Goal: Task Accomplishment & Management: Use online tool/utility

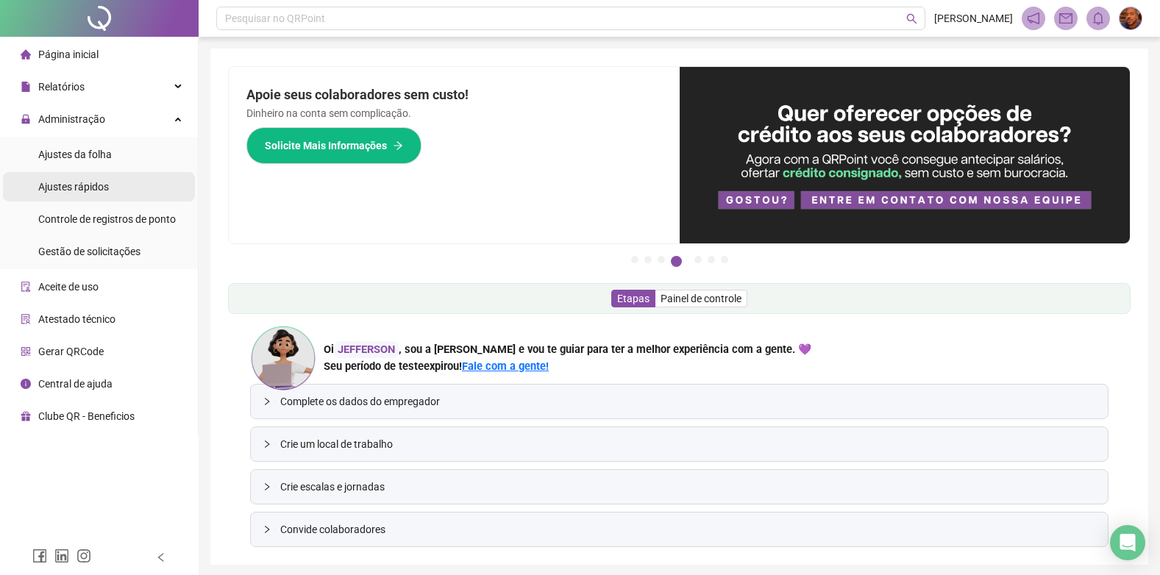
click at [90, 181] on span "Ajustes rápidos" at bounding box center [73, 187] width 71 height 12
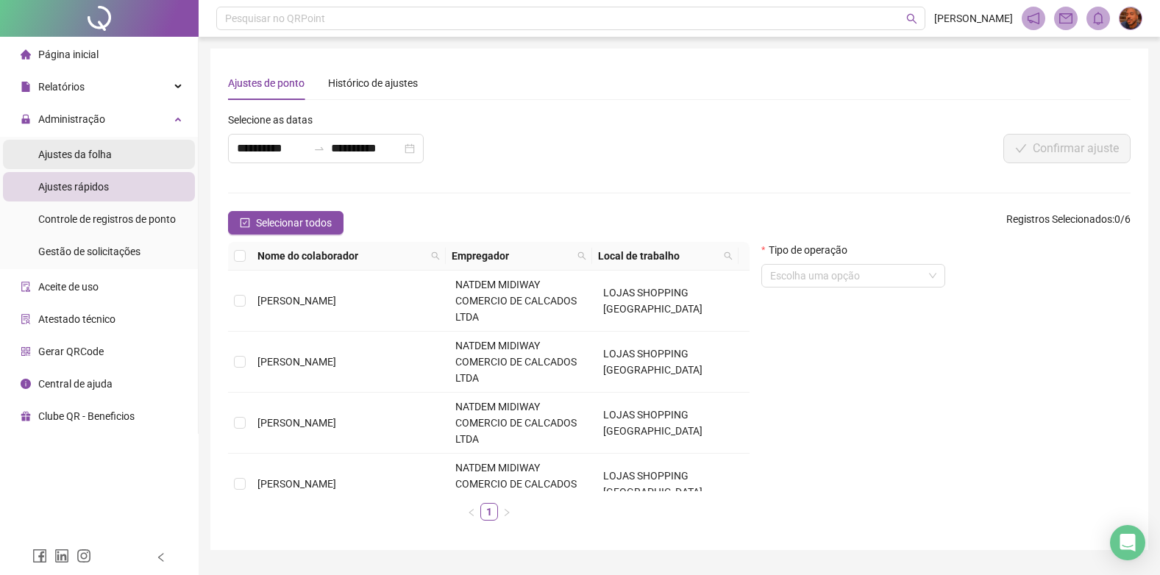
click at [87, 155] on span "Ajustes da folha" at bounding box center [75, 155] width 74 height 12
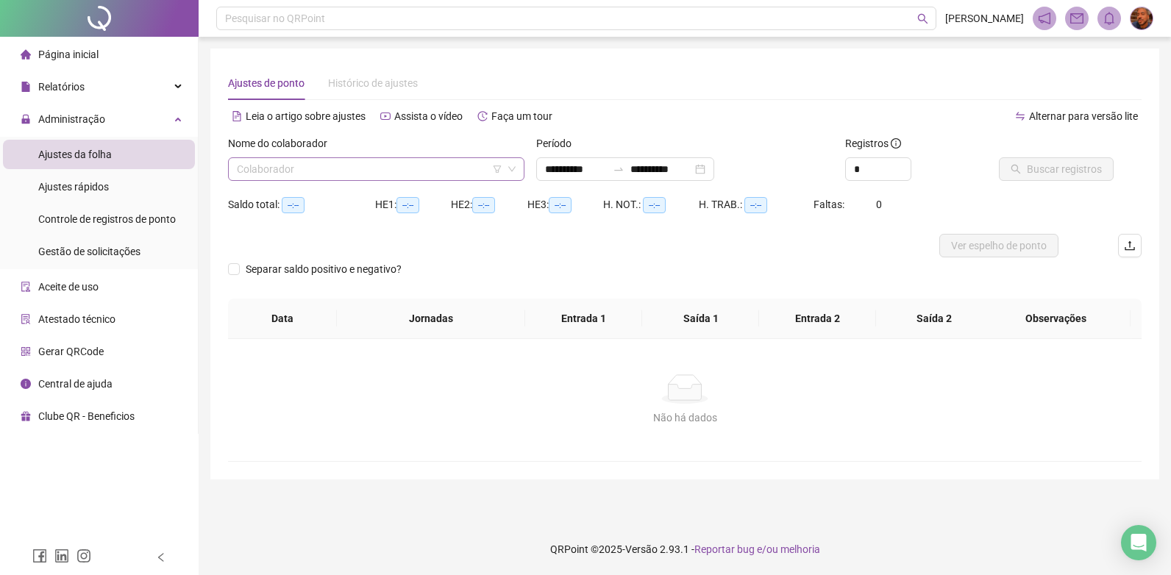
type input "**********"
drag, startPoint x: 381, startPoint y: 172, endPoint x: 372, endPoint y: 182, distance: 13.6
click at [379, 174] on input "search" at bounding box center [369, 169] width 265 height 22
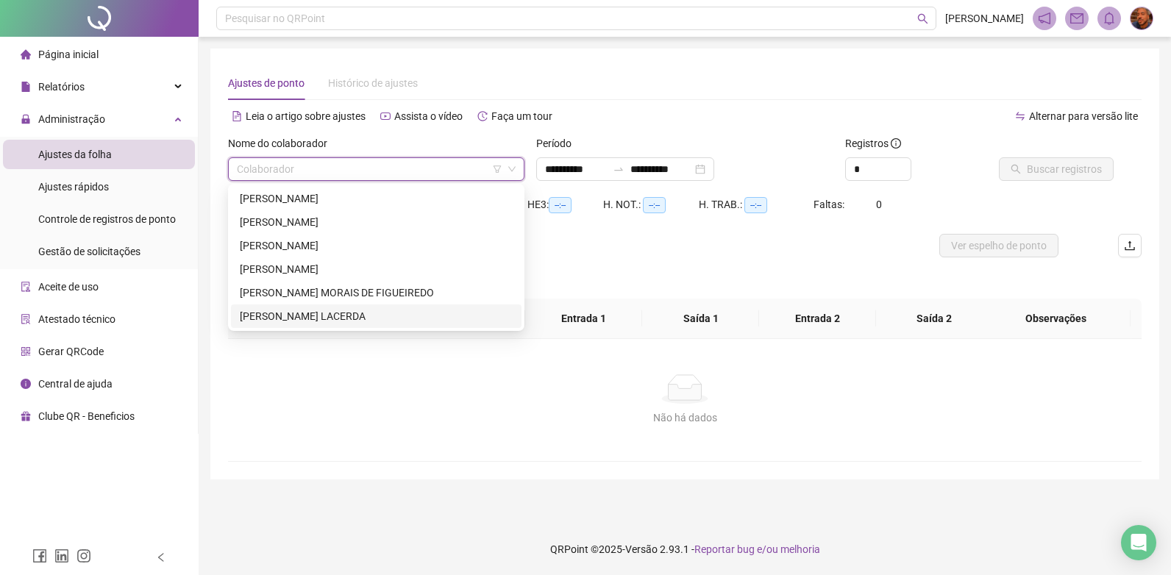
click at [324, 310] on div "[PERSON_NAME] LACERDA" at bounding box center [376, 316] width 273 height 16
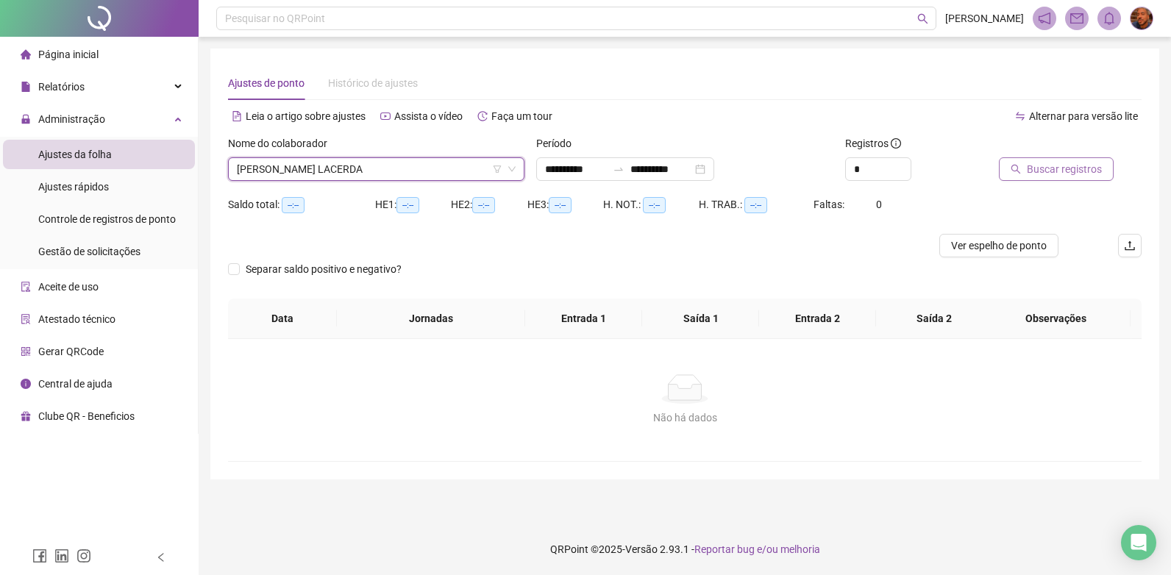
click at [1049, 165] on span "Buscar registros" at bounding box center [1064, 169] width 75 height 16
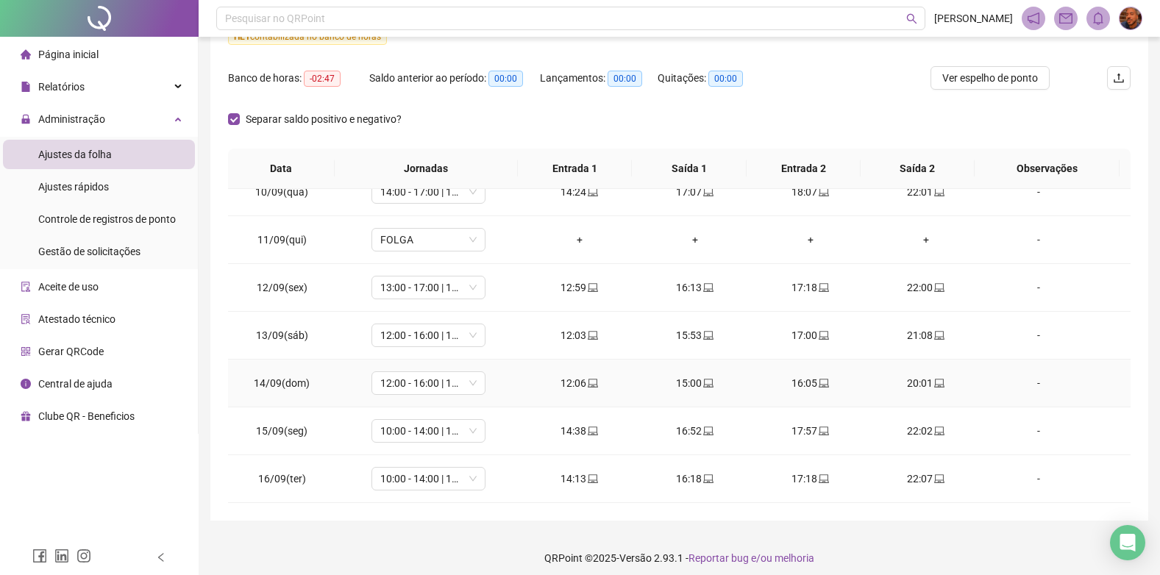
scroll to position [218, 0]
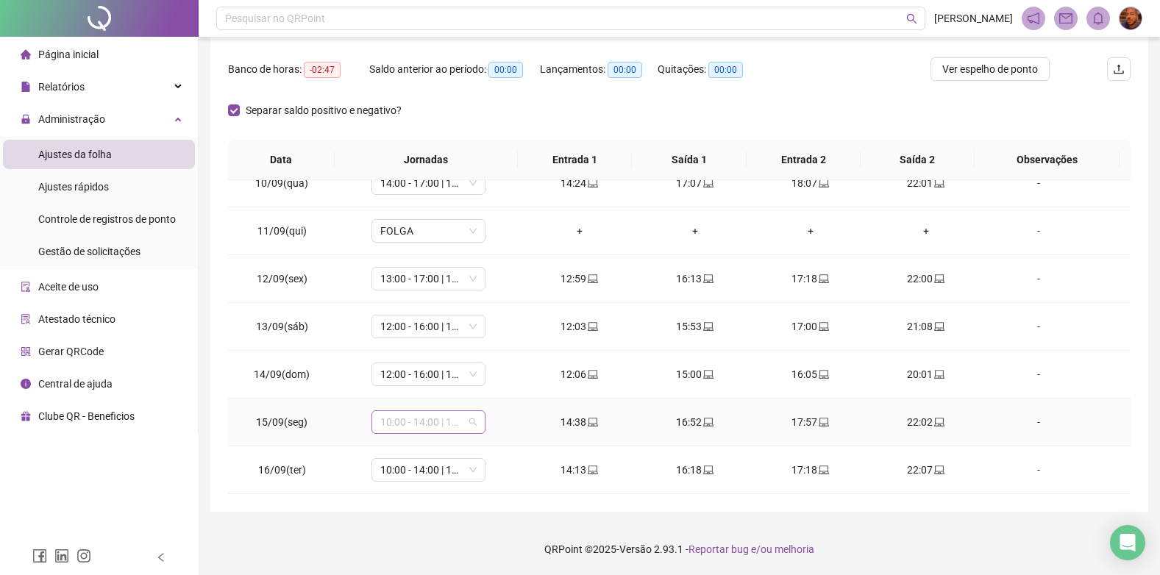
click at [435, 424] on span "10:00 - 14:00 | 15:00 - 18:00" at bounding box center [428, 422] width 96 height 22
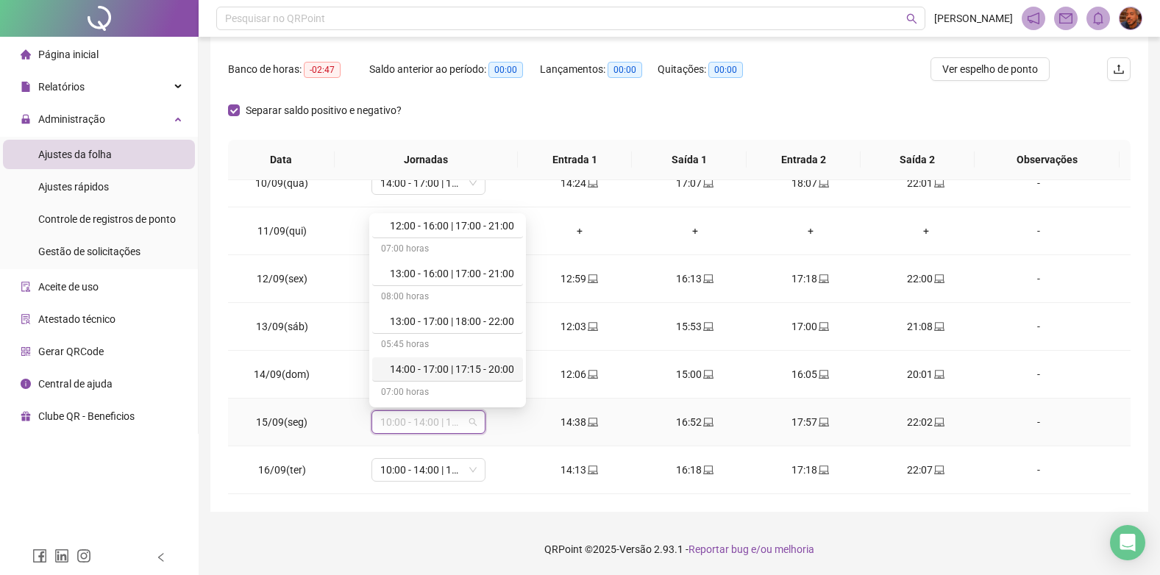
click at [468, 365] on div "14:00 - 17:00 | 17:15 - 20:00" at bounding box center [452, 369] width 124 height 16
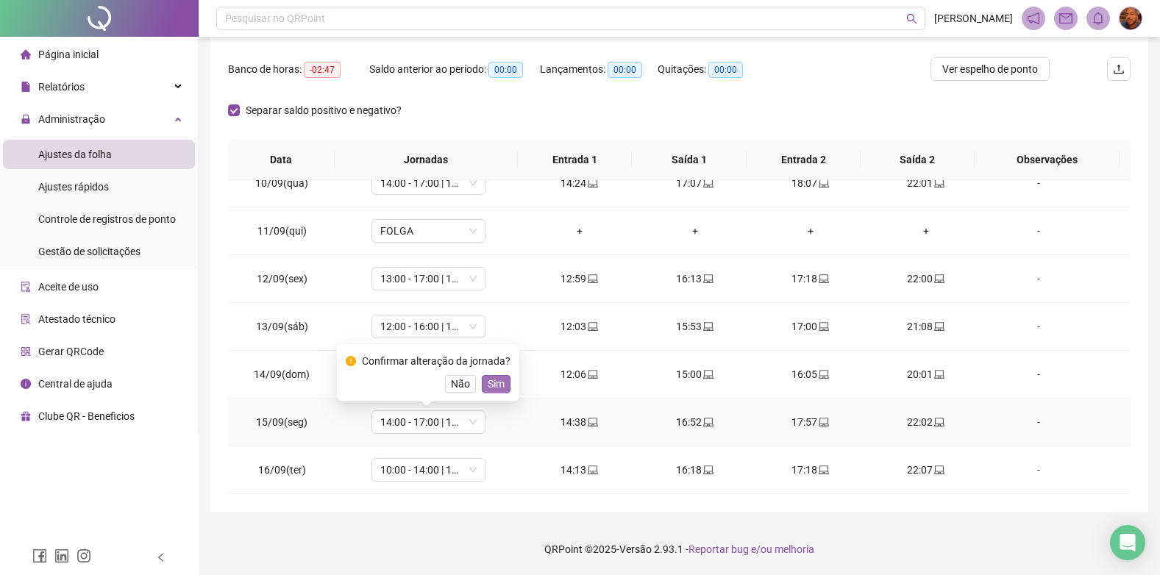
click at [496, 381] on span "Sim" at bounding box center [496, 384] width 17 height 16
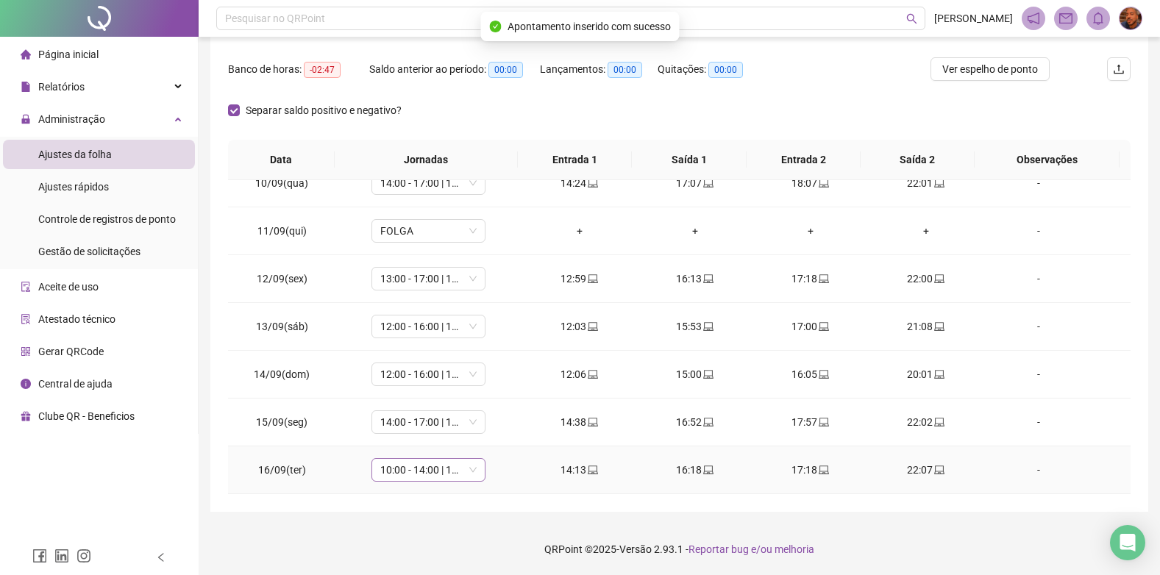
click at [427, 479] on span "10:00 - 14:00 | 15:00 - 18:00" at bounding box center [428, 470] width 96 height 22
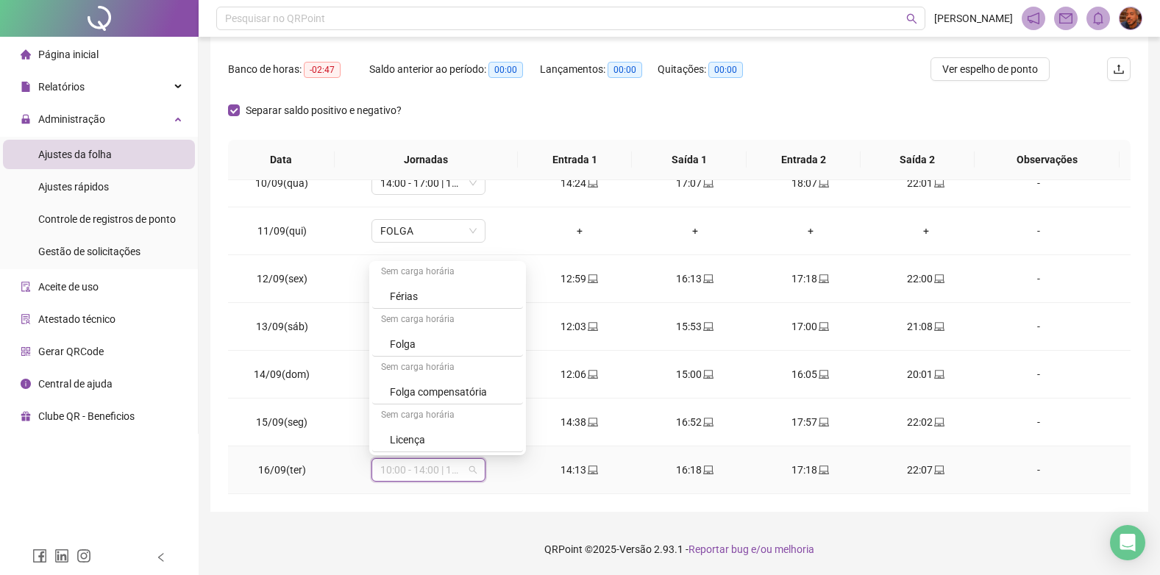
scroll to position [1073, 0]
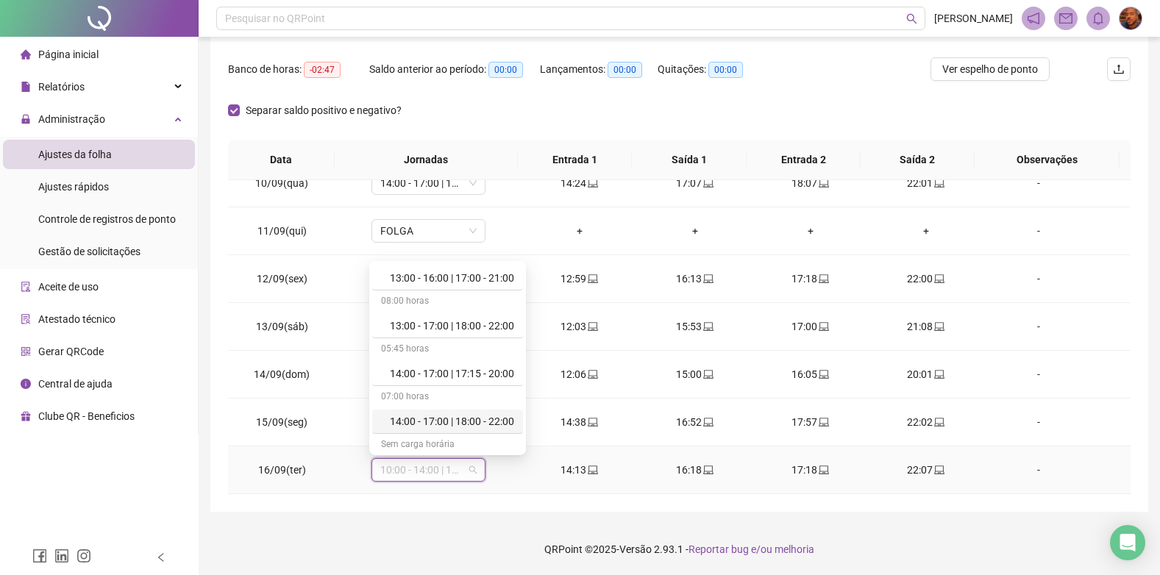
click at [446, 414] on div "14:00 - 17:00 | 18:00 - 22:00" at bounding box center [452, 421] width 124 height 16
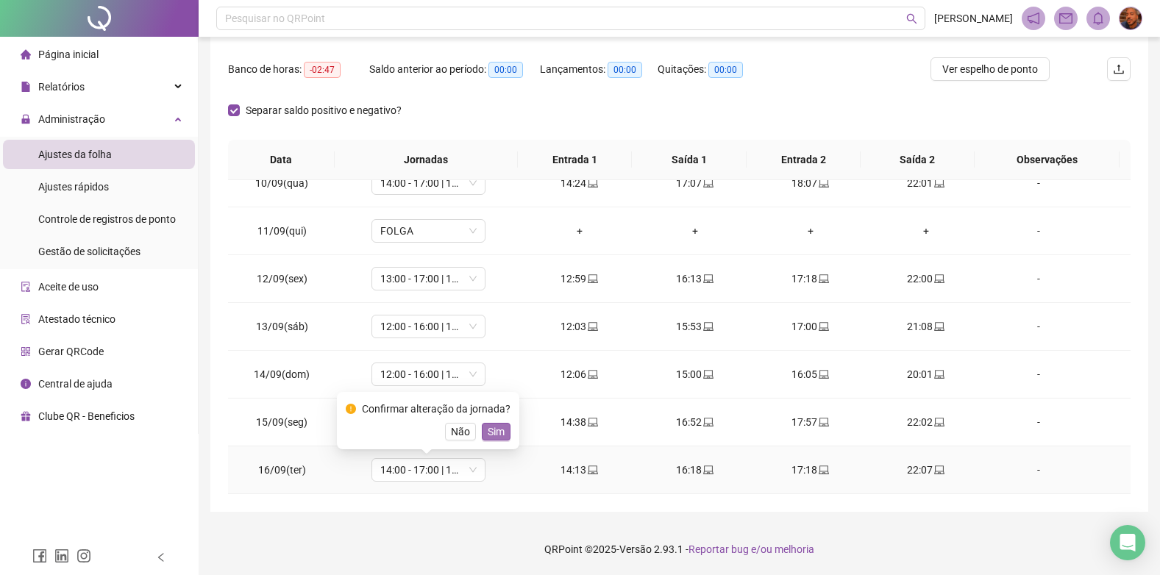
click at [490, 427] on span "Sim" at bounding box center [496, 432] width 17 height 16
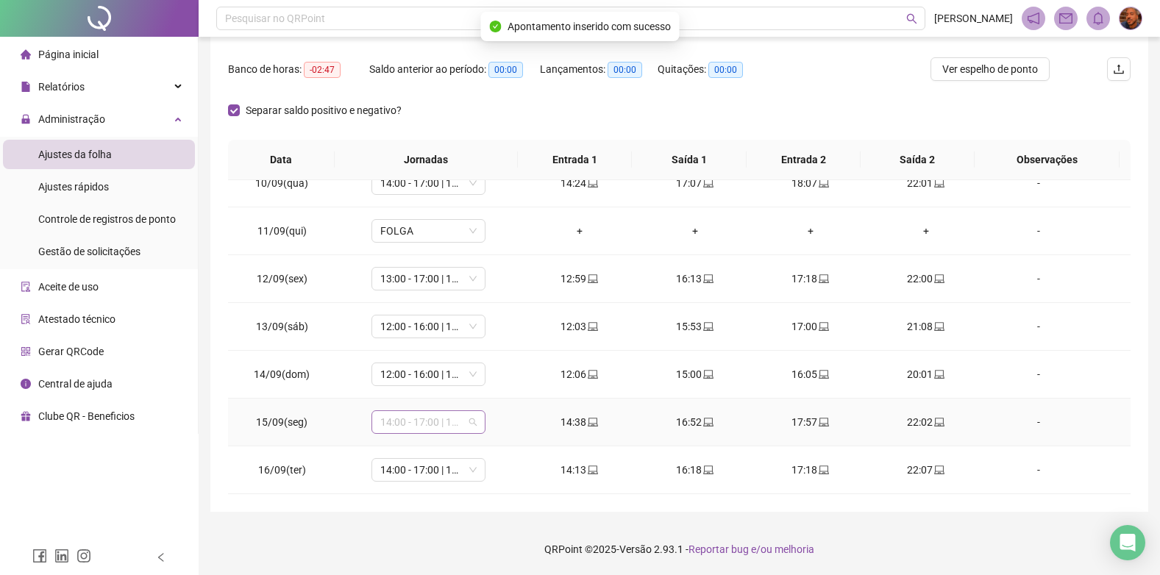
click at [438, 418] on span "14:00 - 17:00 | 17:15 - 20:00" at bounding box center [428, 422] width 96 height 22
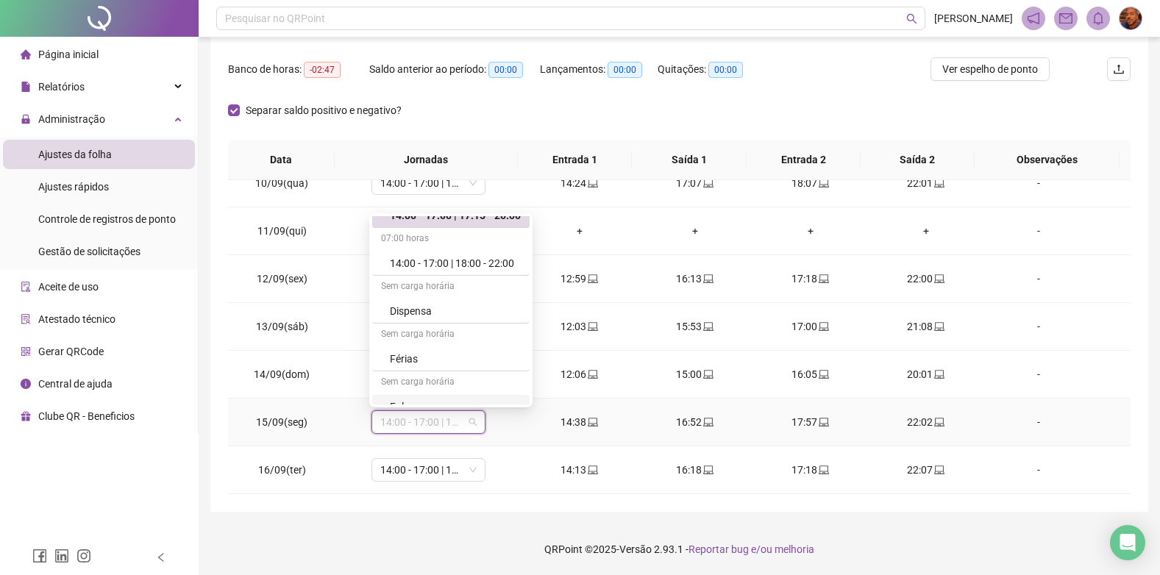
scroll to position [1103, 0]
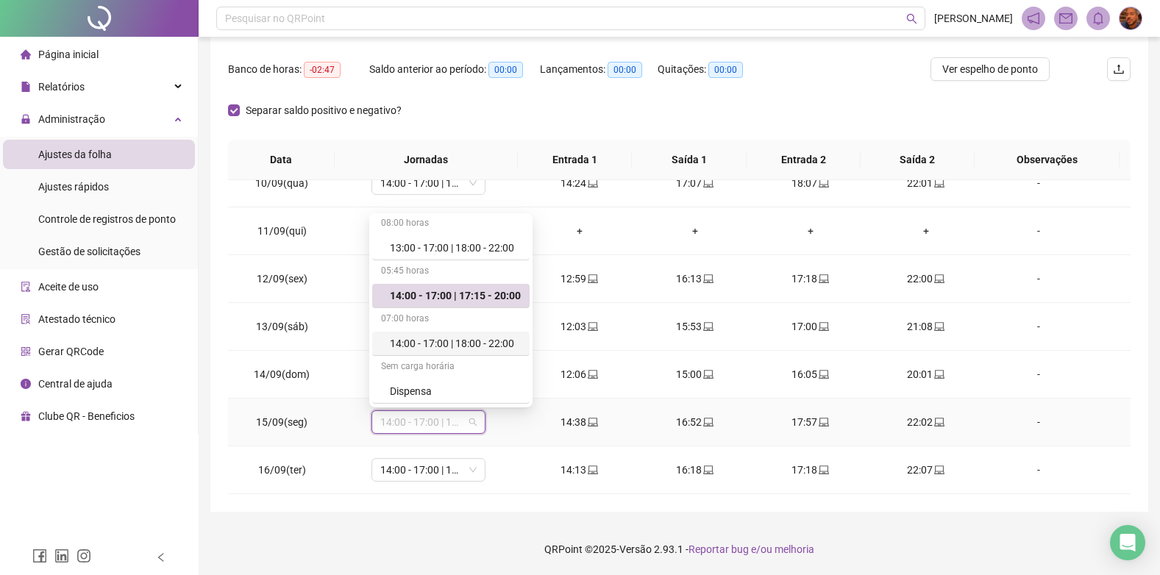
click at [462, 344] on div "14:00 - 17:00 | 18:00 - 22:00" at bounding box center [455, 343] width 131 height 16
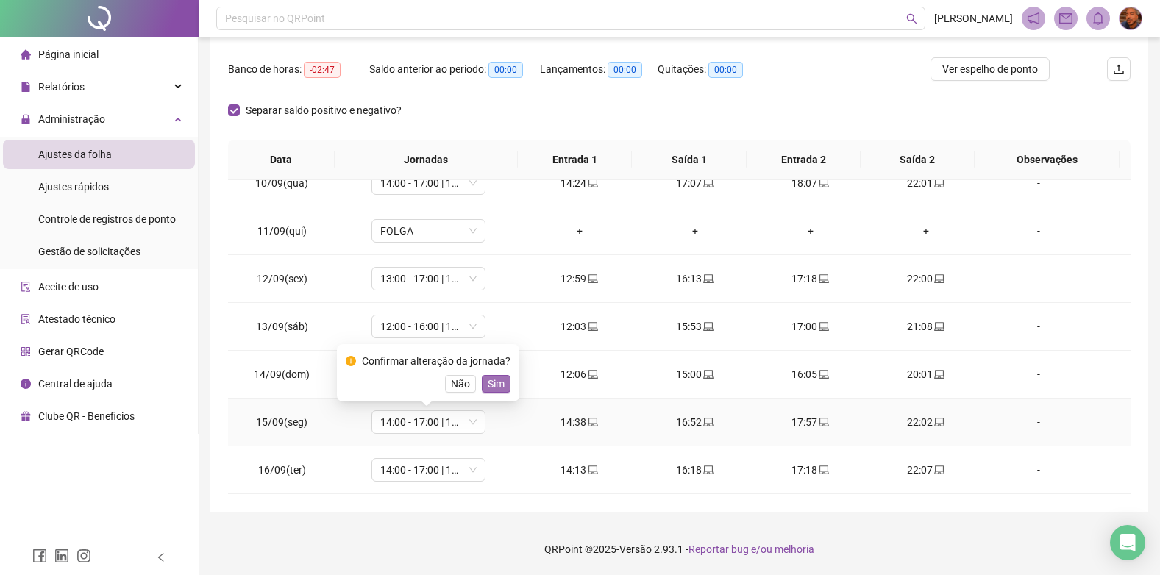
click at [496, 376] on span "Sim" at bounding box center [496, 384] width 17 height 16
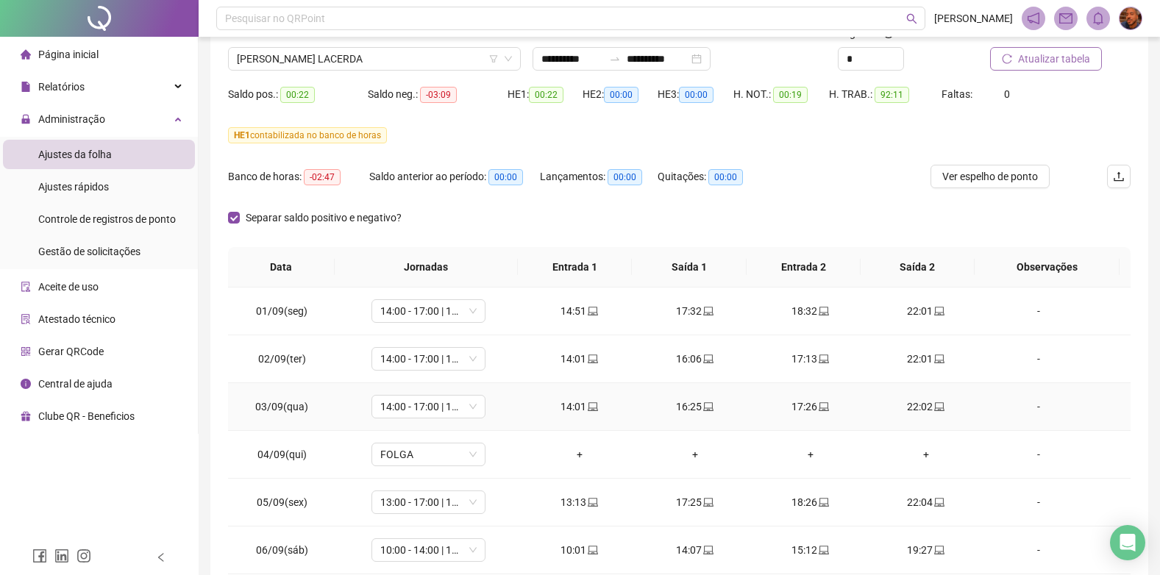
scroll to position [0, 0]
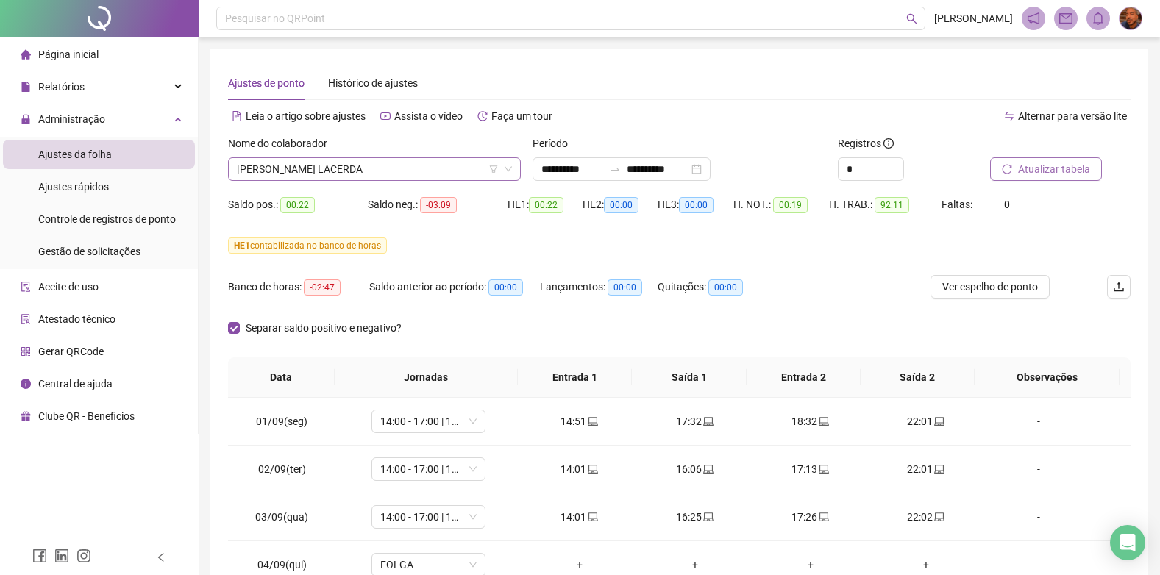
click at [421, 166] on span "[PERSON_NAME] LACERDA" at bounding box center [374, 169] width 275 height 22
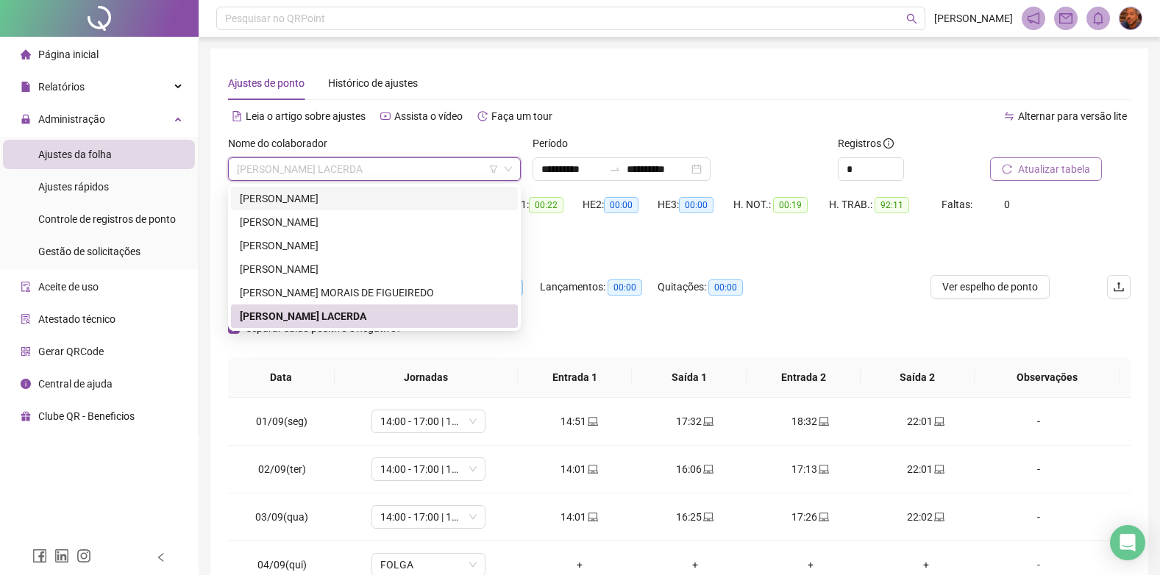
click at [386, 201] on div "[PERSON_NAME]" at bounding box center [374, 198] width 269 height 16
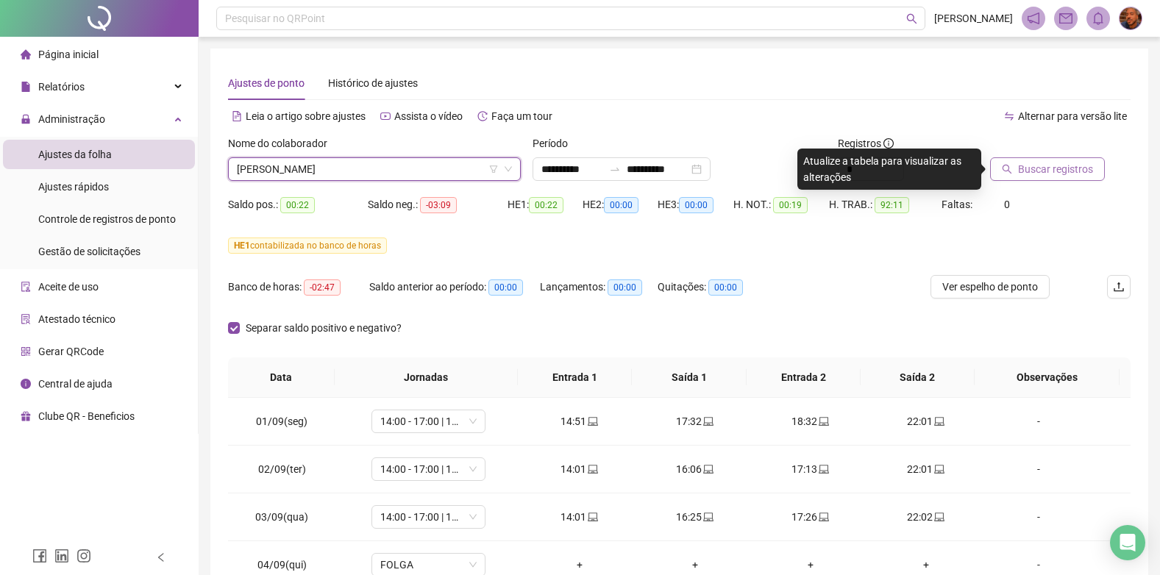
click at [1067, 174] on span "Buscar registros" at bounding box center [1055, 169] width 75 height 16
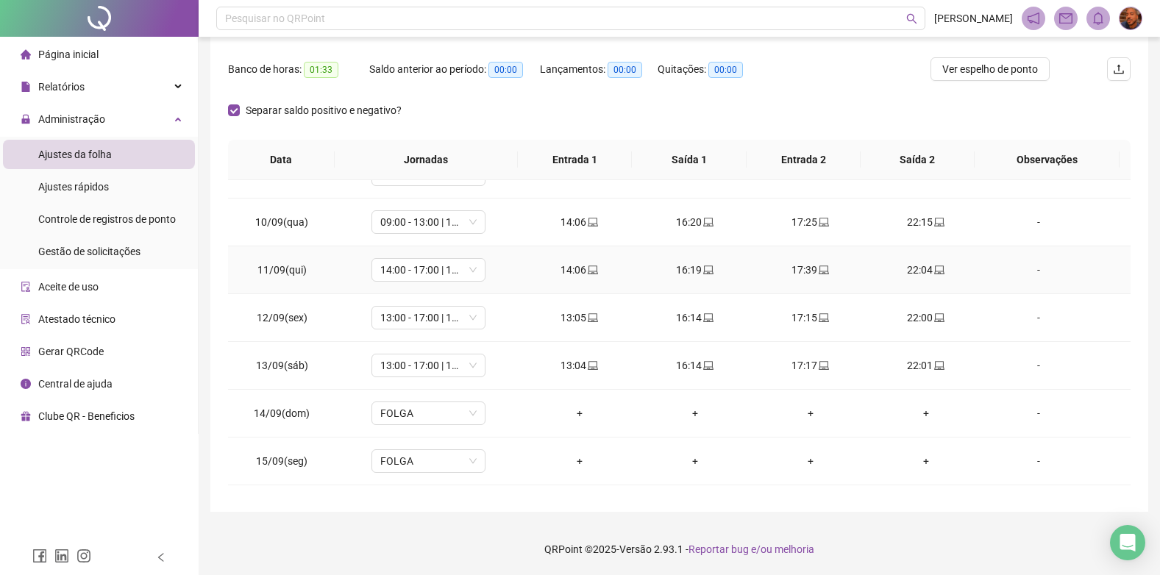
scroll to position [451, 0]
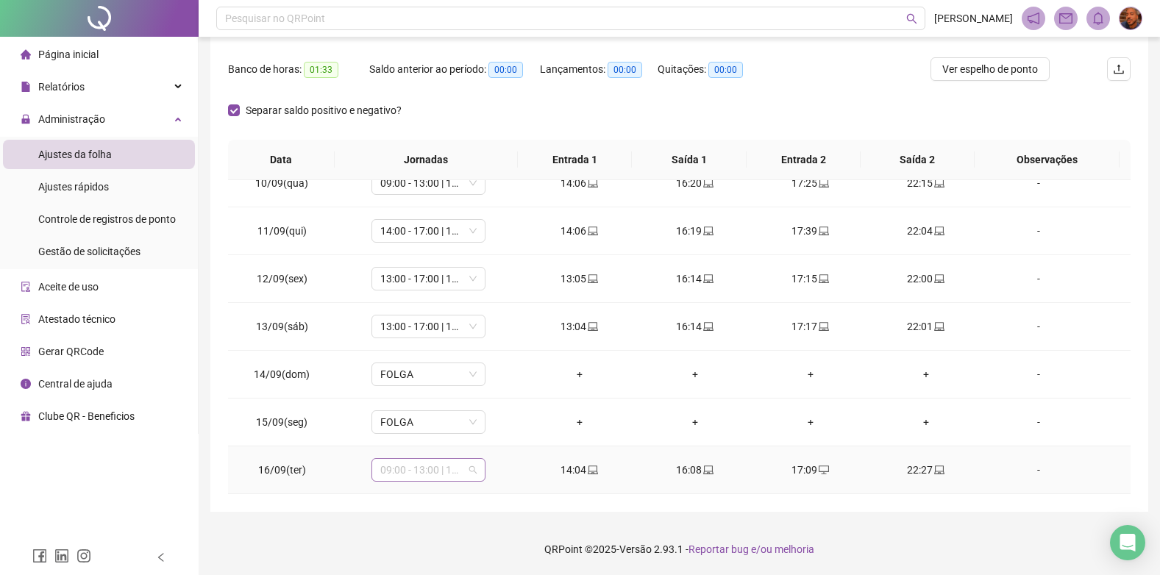
click at [425, 477] on span "09:00 - 13:00 | 14:00 - 17:00" at bounding box center [428, 470] width 96 height 22
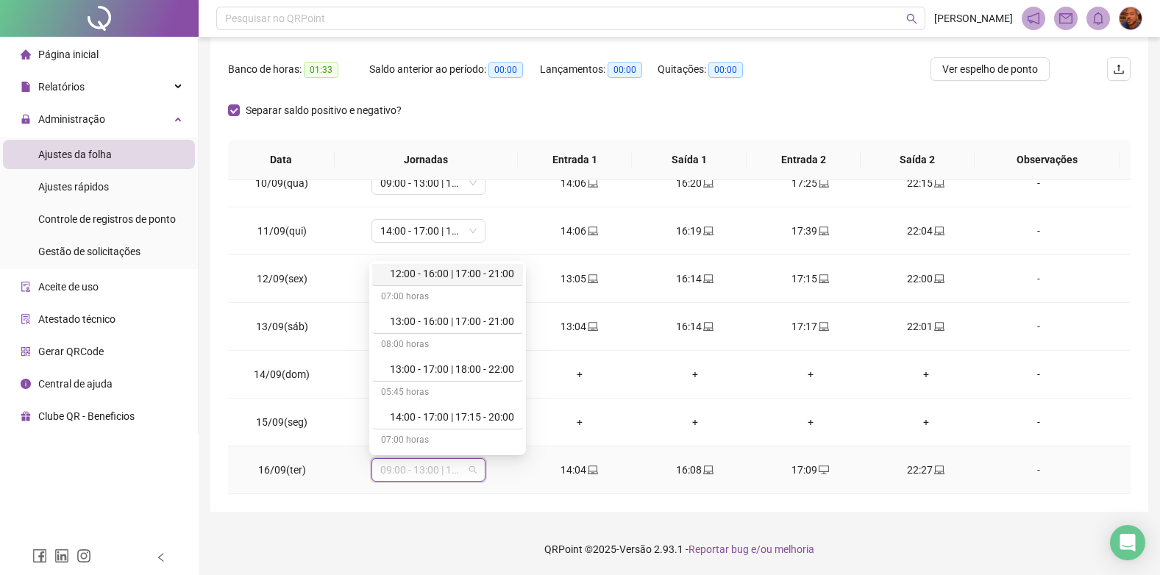
scroll to position [1177, 0]
click at [461, 317] on div "14:00 - 17:00 | 18:00 - 22:00" at bounding box center [452, 318] width 124 height 16
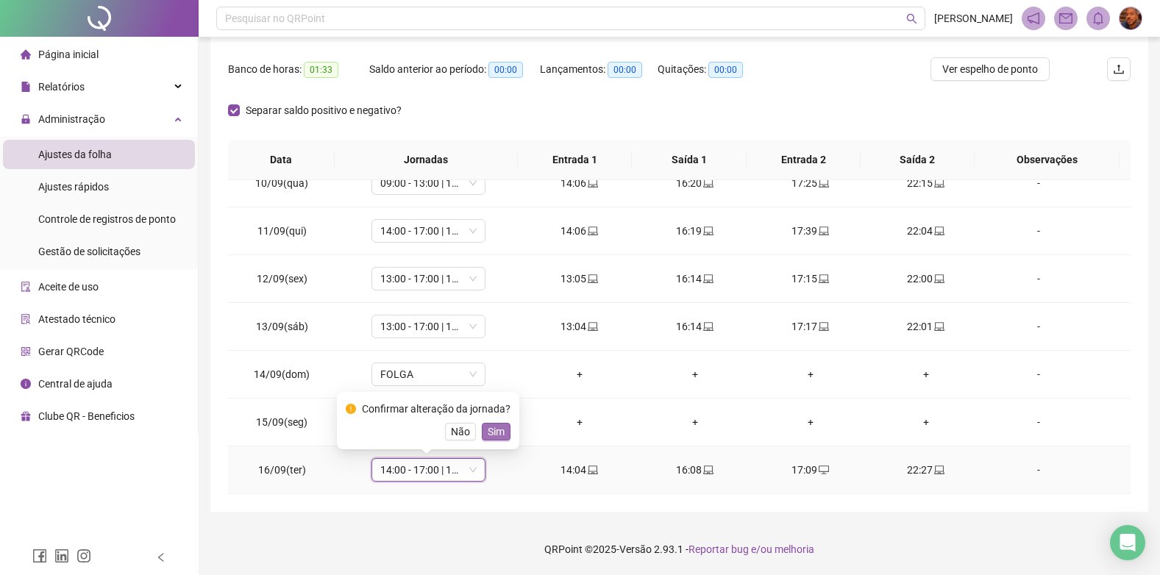
click at [493, 434] on span "Sim" at bounding box center [496, 432] width 17 height 16
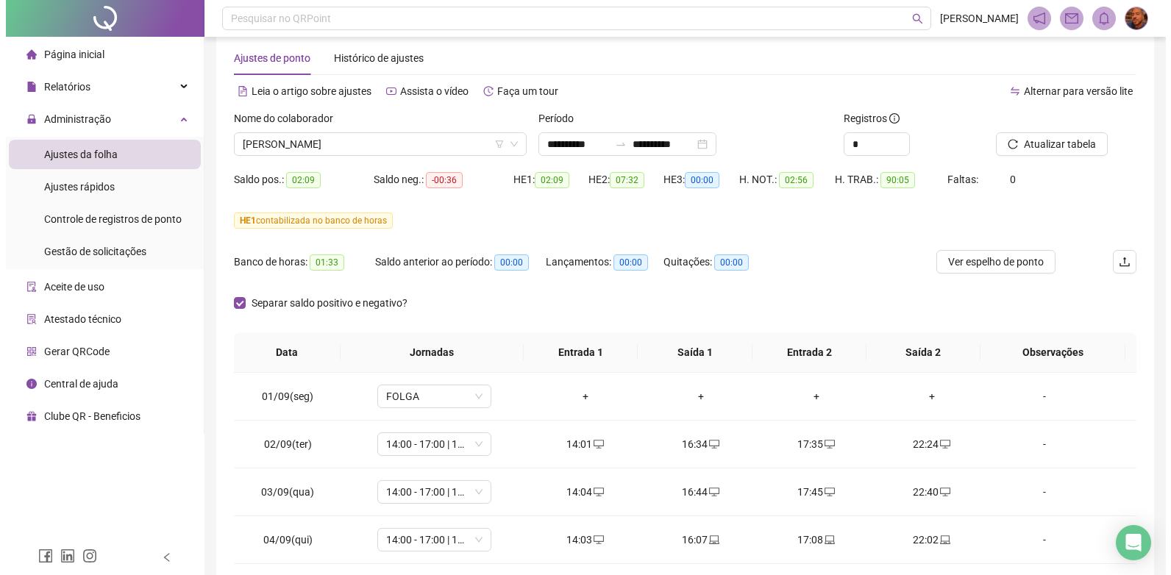
scroll to position [0, 0]
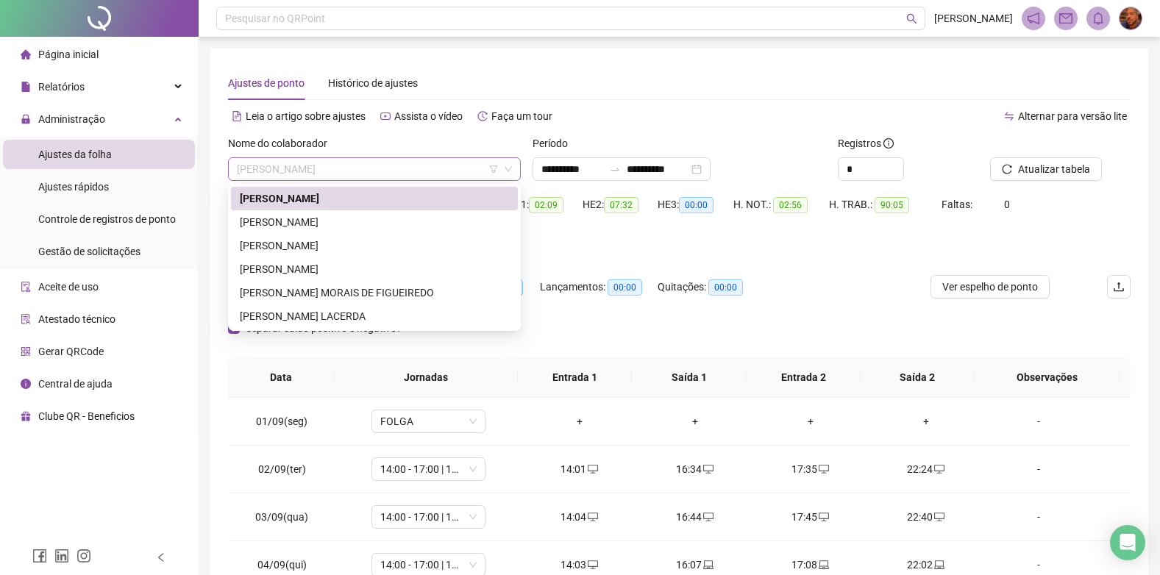
click at [482, 174] on span "[PERSON_NAME]" at bounding box center [374, 169] width 275 height 22
click at [410, 247] on div "[PERSON_NAME]" at bounding box center [374, 246] width 269 height 16
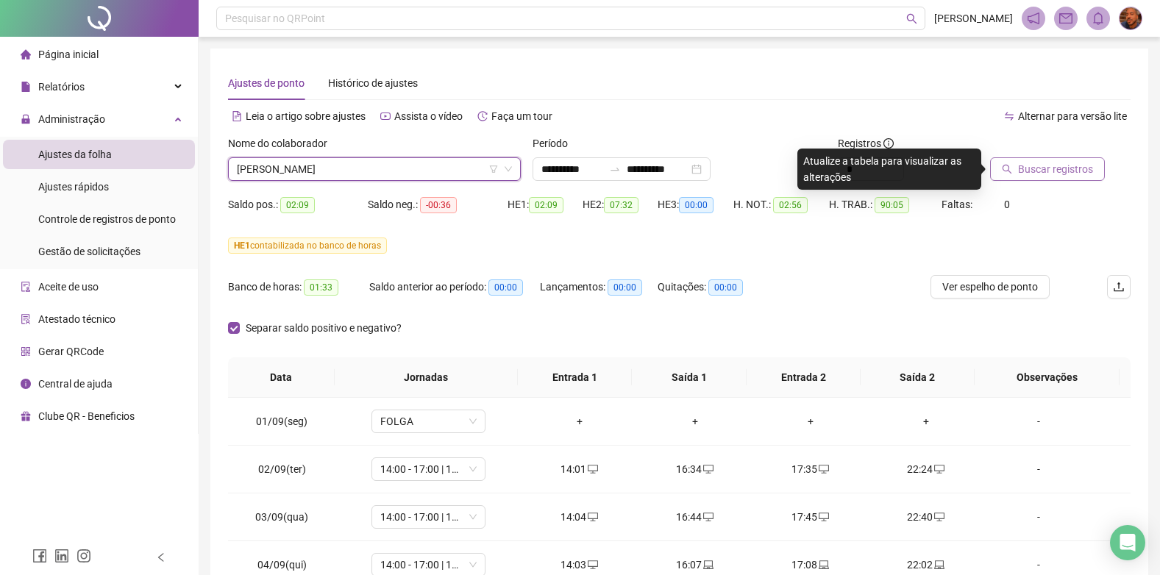
click at [1004, 173] on icon "search" at bounding box center [1007, 169] width 10 height 10
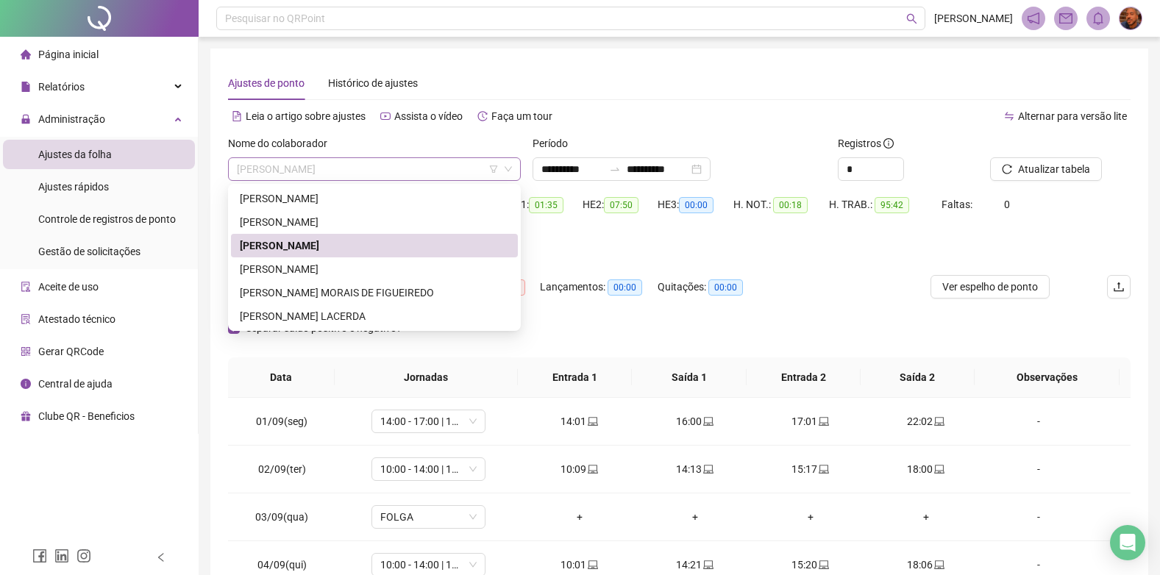
click at [465, 162] on span "[PERSON_NAME]" at bounding box center [374, 169] width 275 height 22
click at [377, 276] on div "[PERSON_NAME]" at bounding box center [374, 269] width 269 height 16
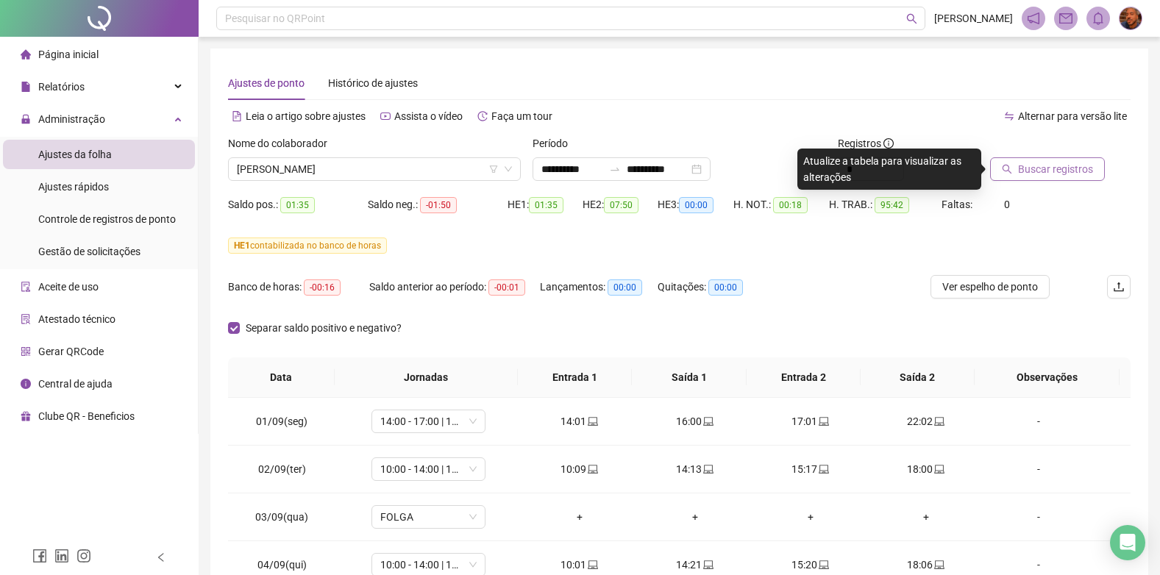
click at [1069, 170] on span "Buscar registros" at bounding box center [1055, 169] width 75 height 16
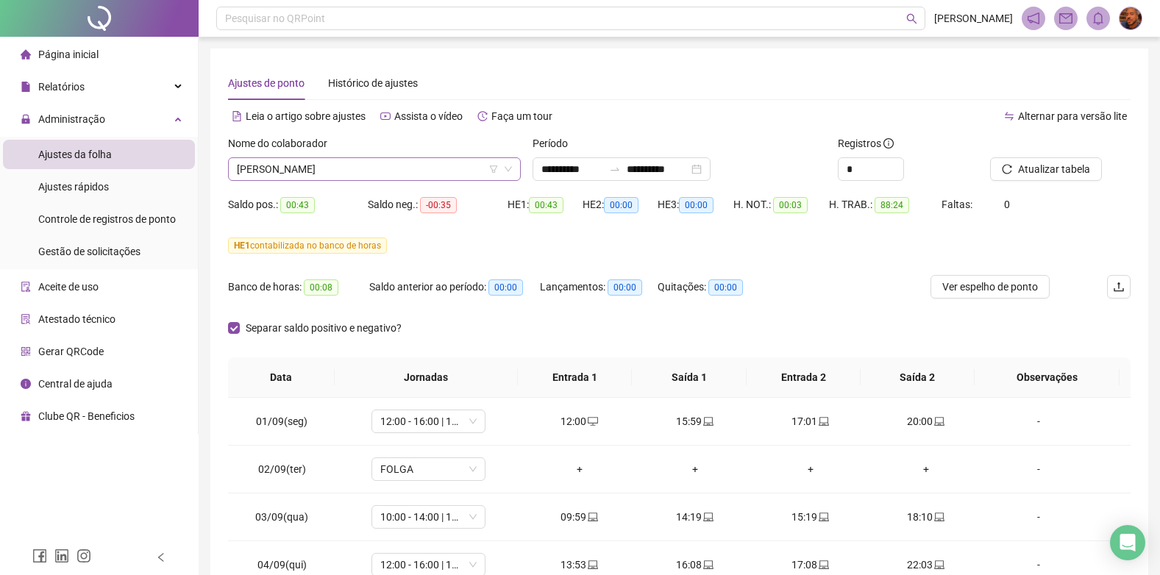
click at [472, 174] on span "[PERSON_NAME]" at bounding box center [374, 169] width 275 height 22
click at [587, 163] on input "**********" at bounding box center [572, 169] width 62 height 16
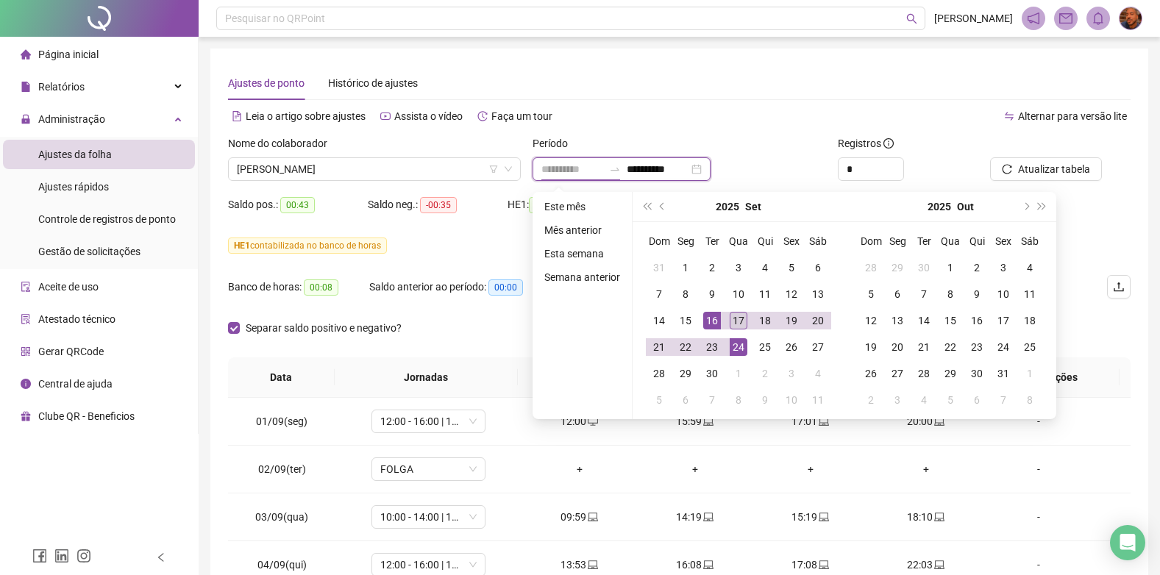
type input "**********"
click at [737, 324] on div "17" at bounding box center [738, 321] width 18 height 18
click at [733, 321] on div "17" at bounding box center [738, 321] width 18 height 18
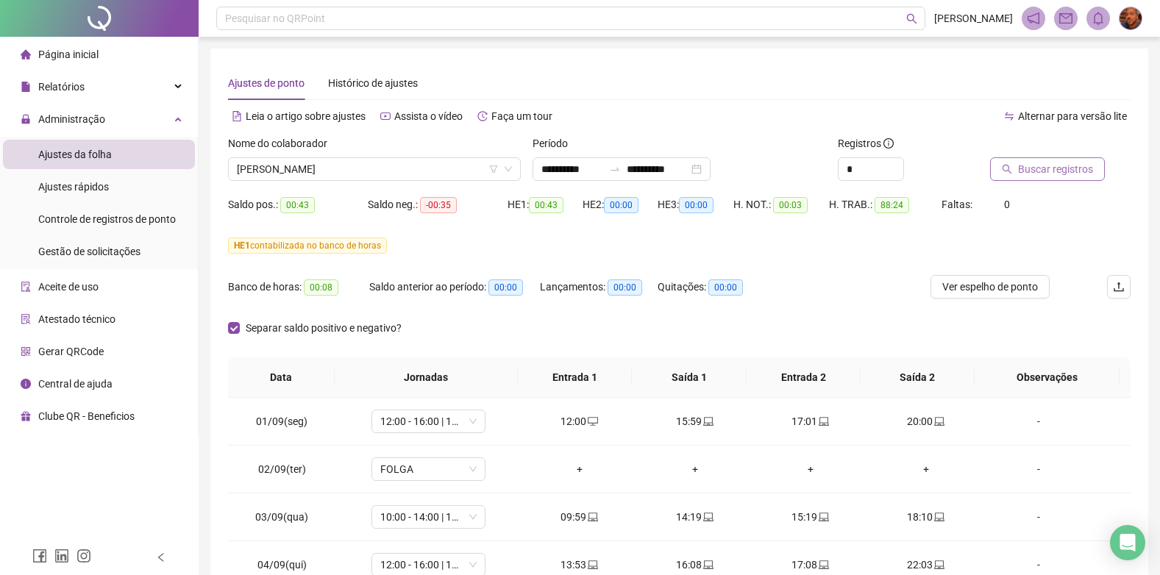
click at [1065, 174] on span "Buscar registros" at bounding box center [1055, 169] width 75 height 16
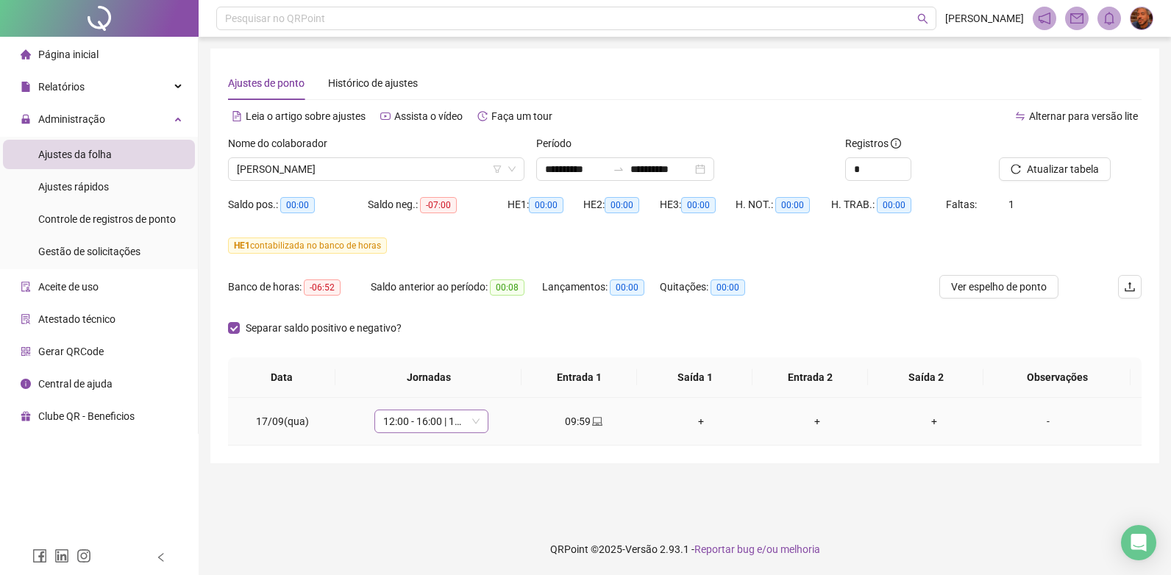
click at [451, 425] on span "12:00 - 16:00 | 17:00 - 20:00" at bounding box center [431, 421] width 96 height 22
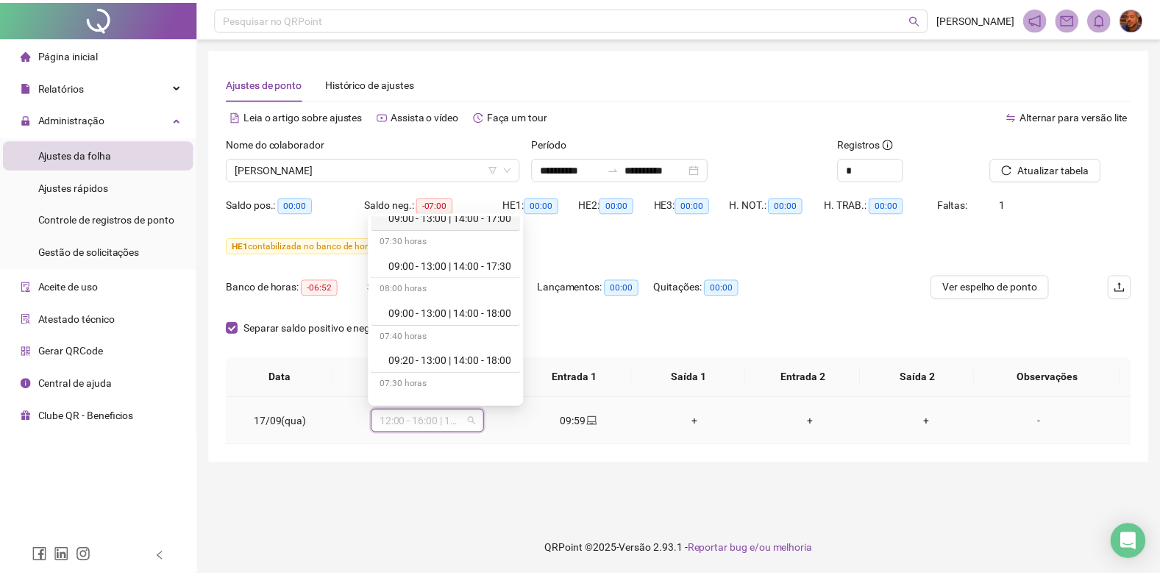
scroll to position [588, 0]
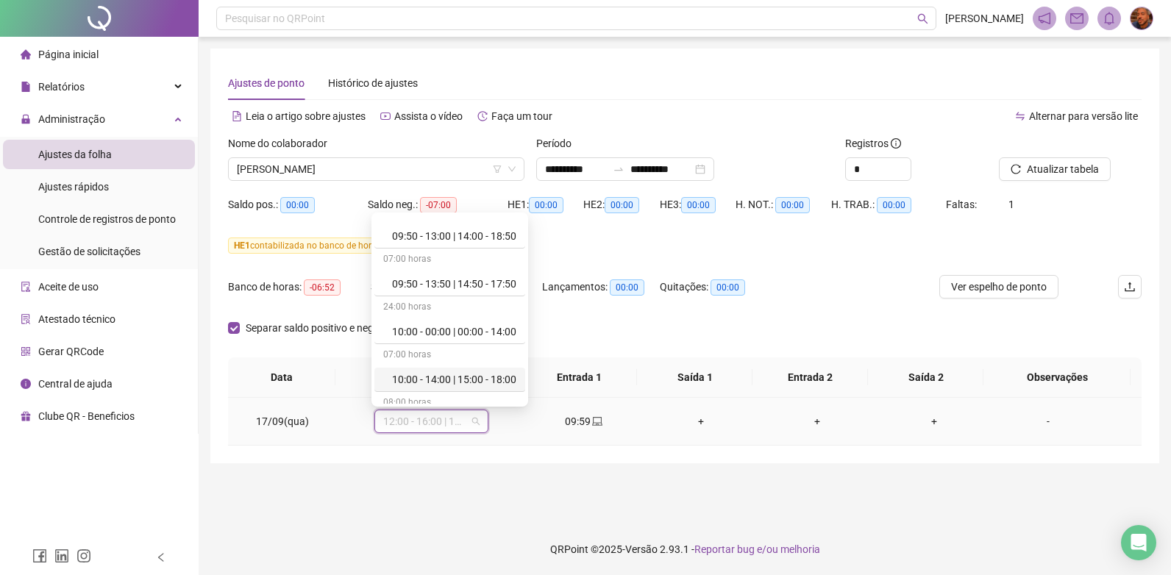
click at [475, 382] on div "10:00 - 14:00 | 15:00 - 18:00" at bounding box center [454, 379] width 124 height 16
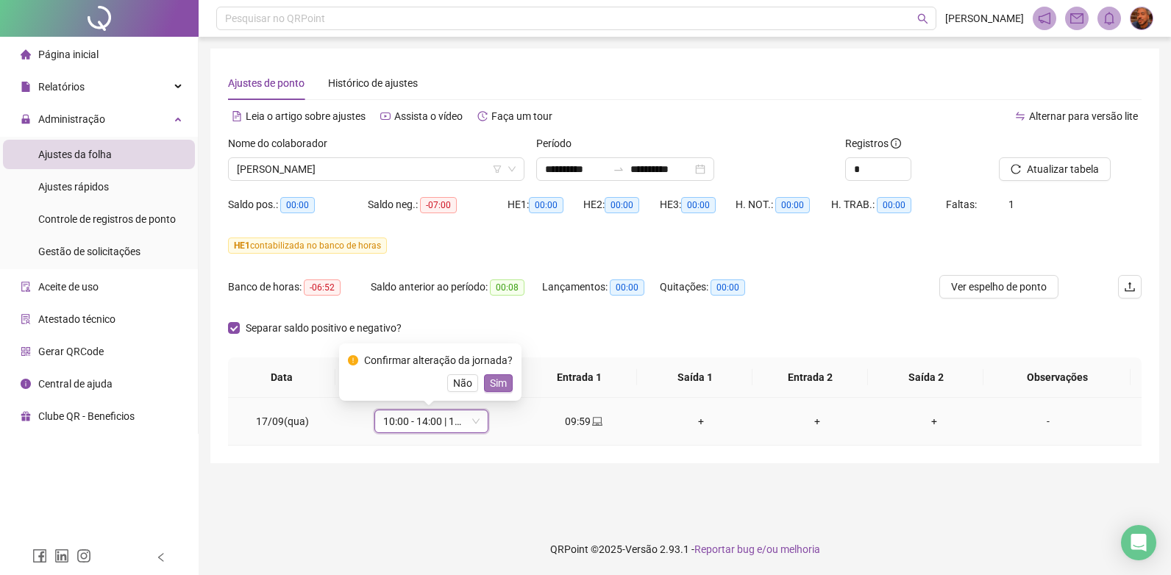
click at [500, 385] on span "Sim" at bounding box center [498, 383] width 17 height 16
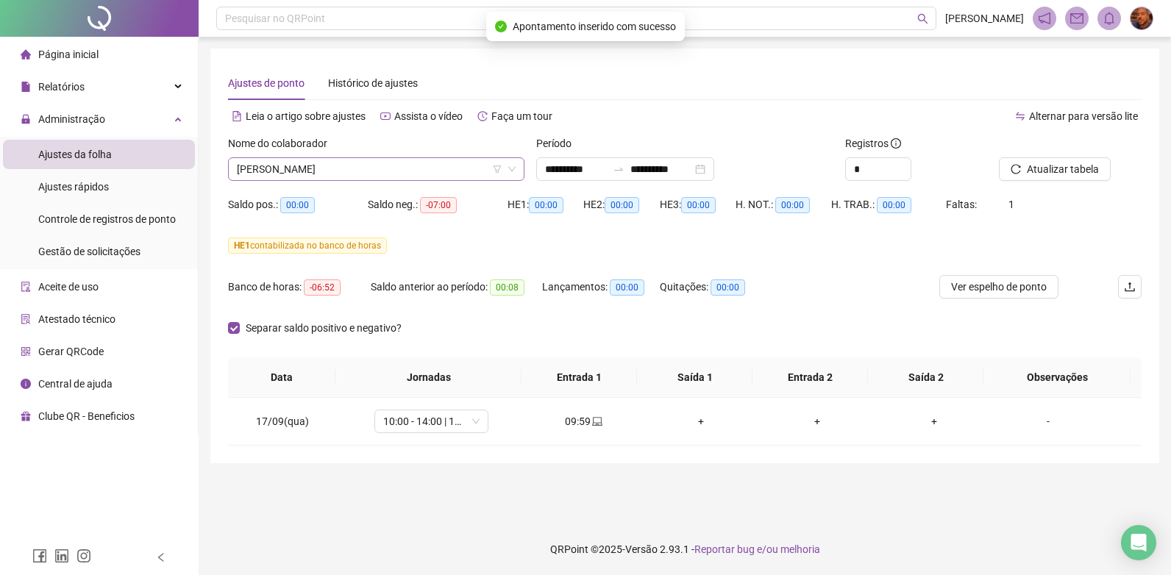
click at [412, 165] on span "[PERSON_NAME]" at bounding box center [376, 169] width 279 height 22
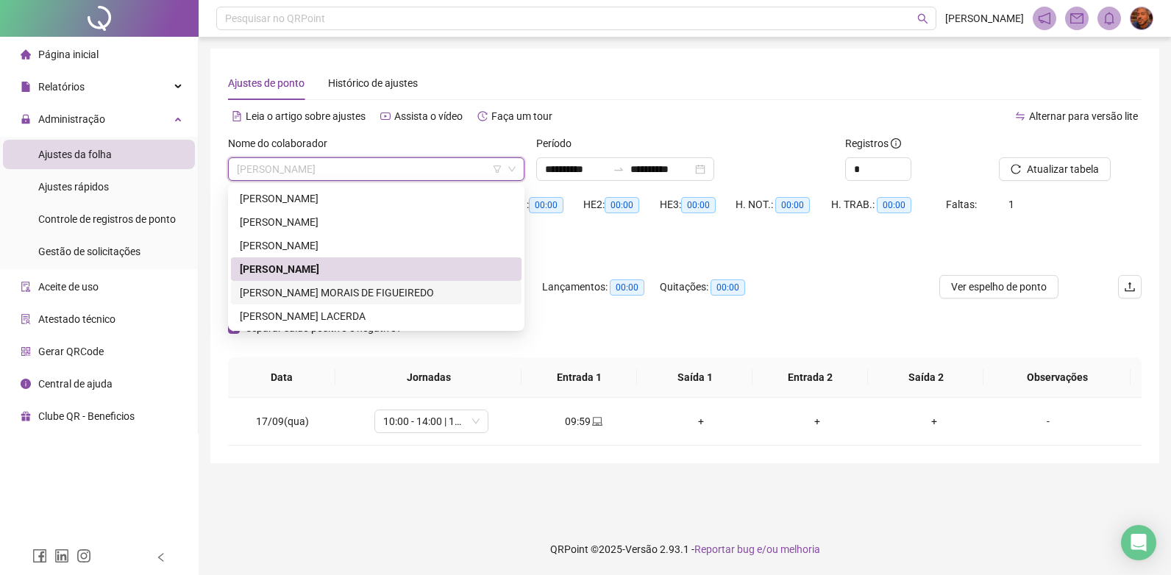
click at [346, 290] on div "[PERSON_NAME] MORAIS DE FIGUEIREDO" at bounding box center [376, 293] width 273 height 16
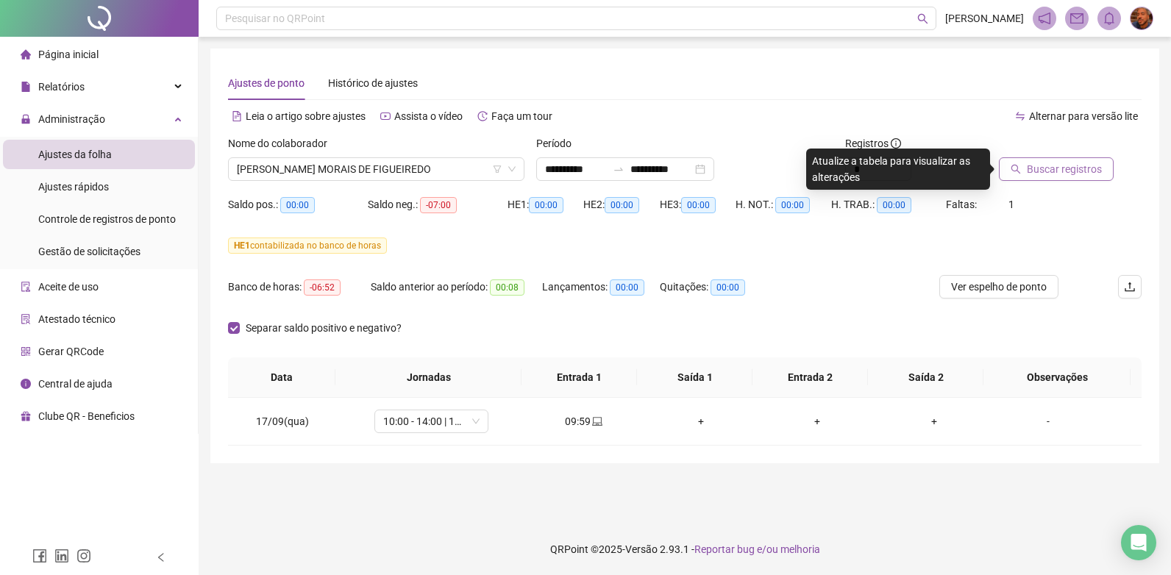
click at [1094, 167] on span "Buscar registros" at bounding box center [1064, 169] width 75 height 16
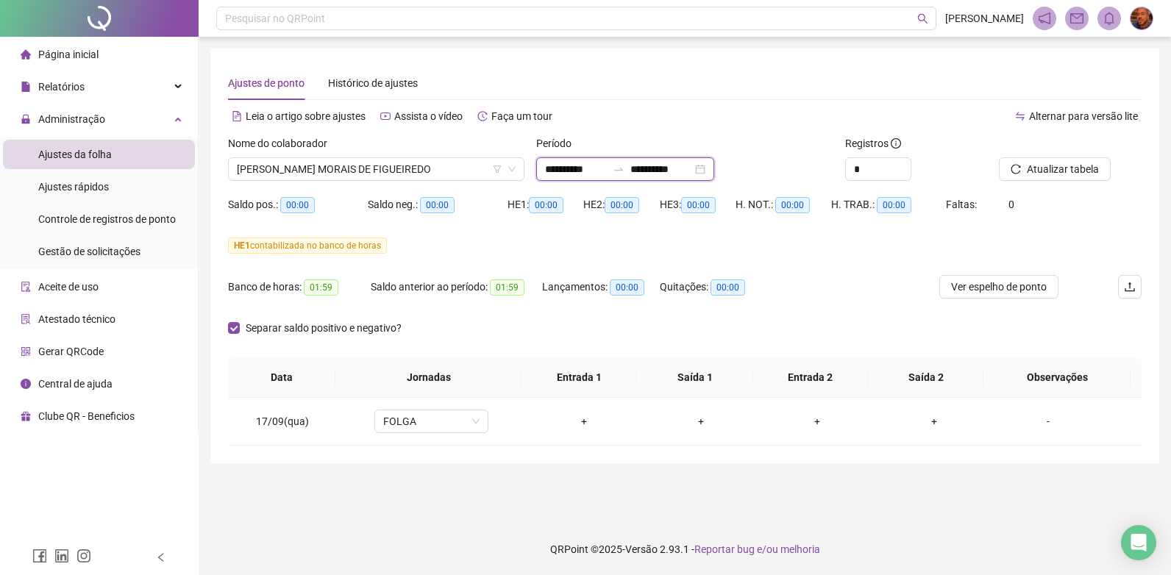
click at [692, 171] on input "**********" at bounding box center [661, 169] width 62 height 16
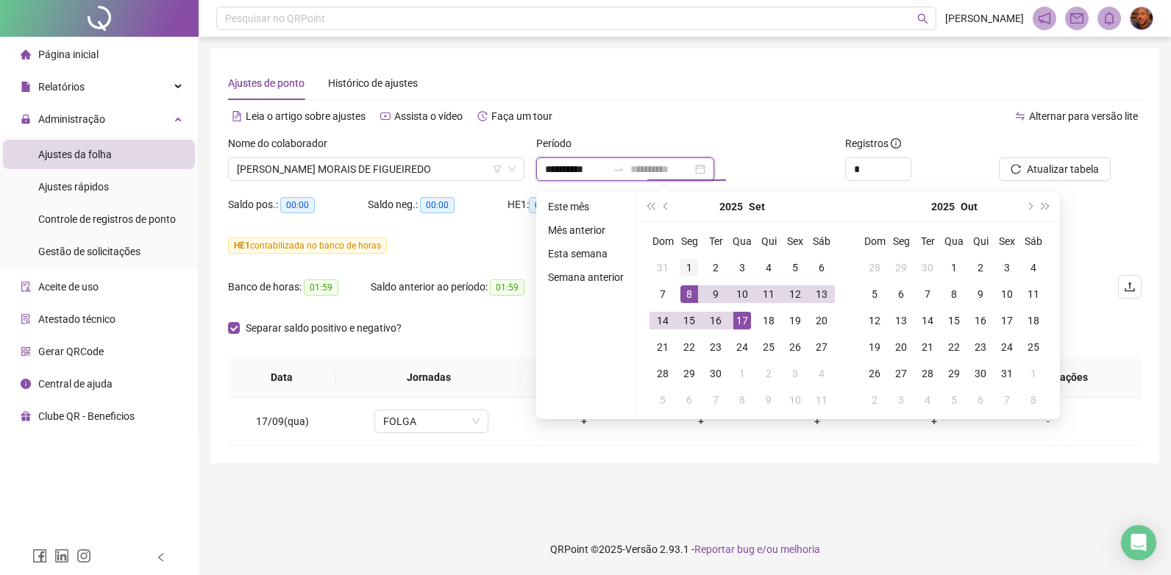
type input "**********"
click at [681, 276] on div "1" at bounding box center [689, 268] width 18 height 18
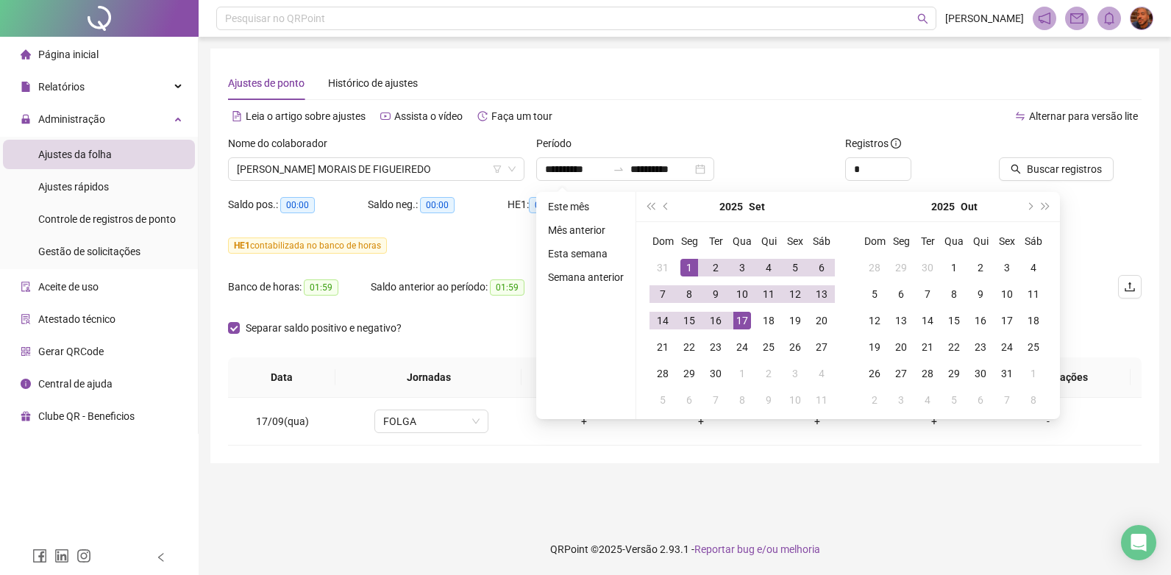
type input "**********"
click at [485, 457] on div "**********" at bounding box center [684, 256] width 949 height 415
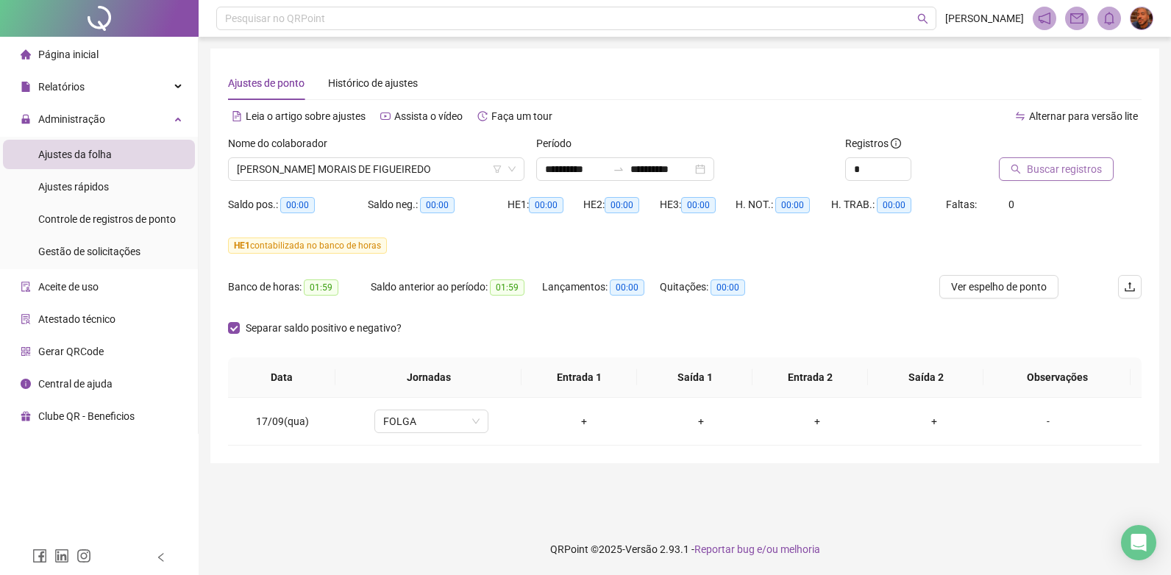
click at [1046, 173] on span "Buscar registros" at bounding box center [1064, 169] width 75 height 16
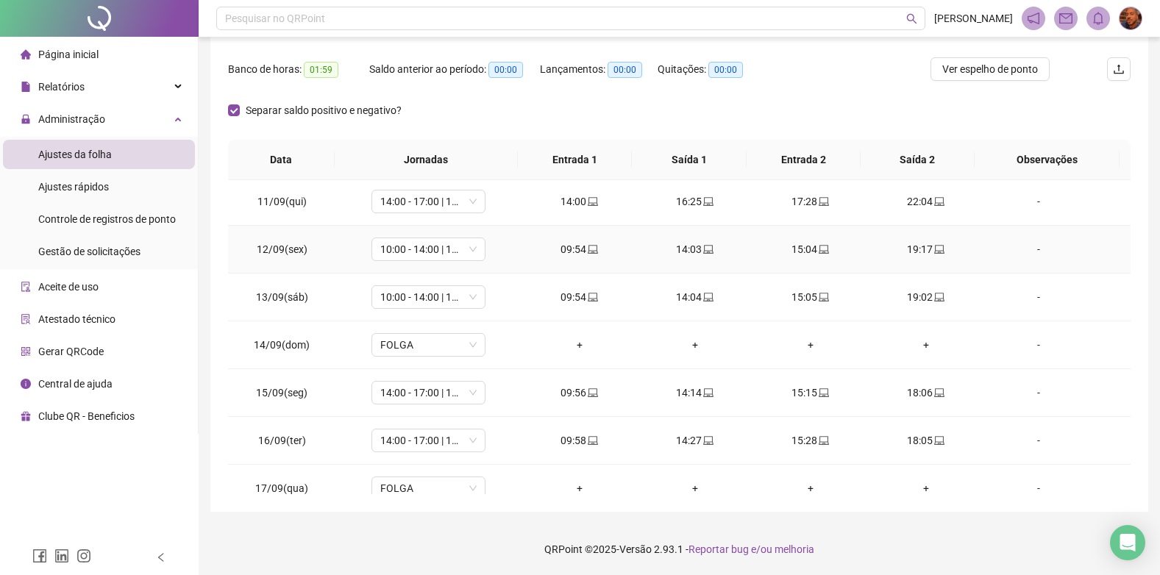
scroll to position [499, 0]
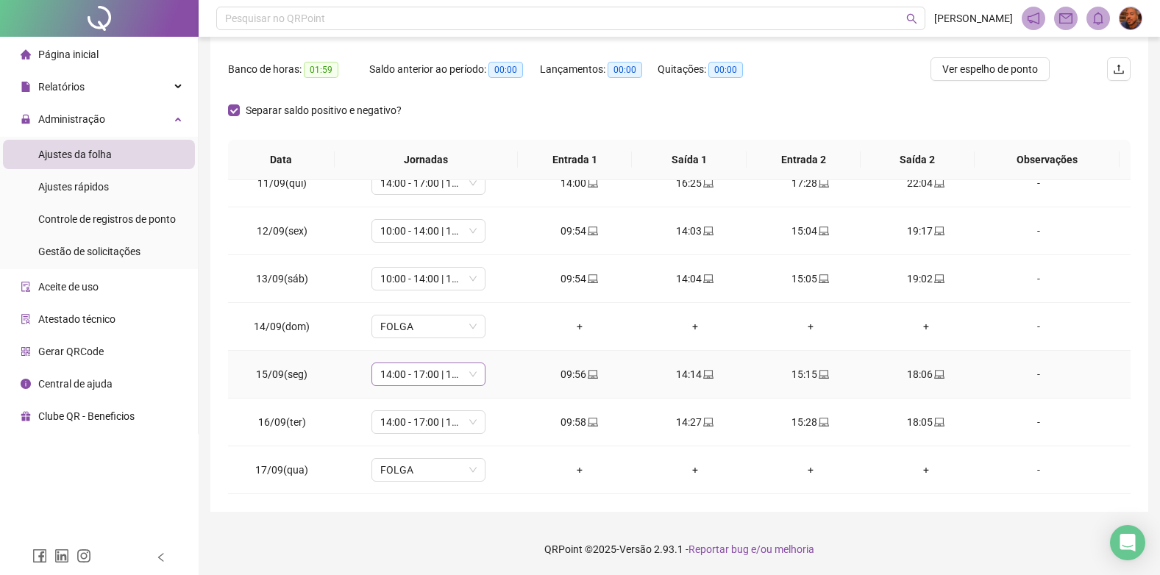
click at [440, 379] on span "14:00 - 17:00 | 18:00 - 22:00" at bounding box center [428, 374] width 96 height 22
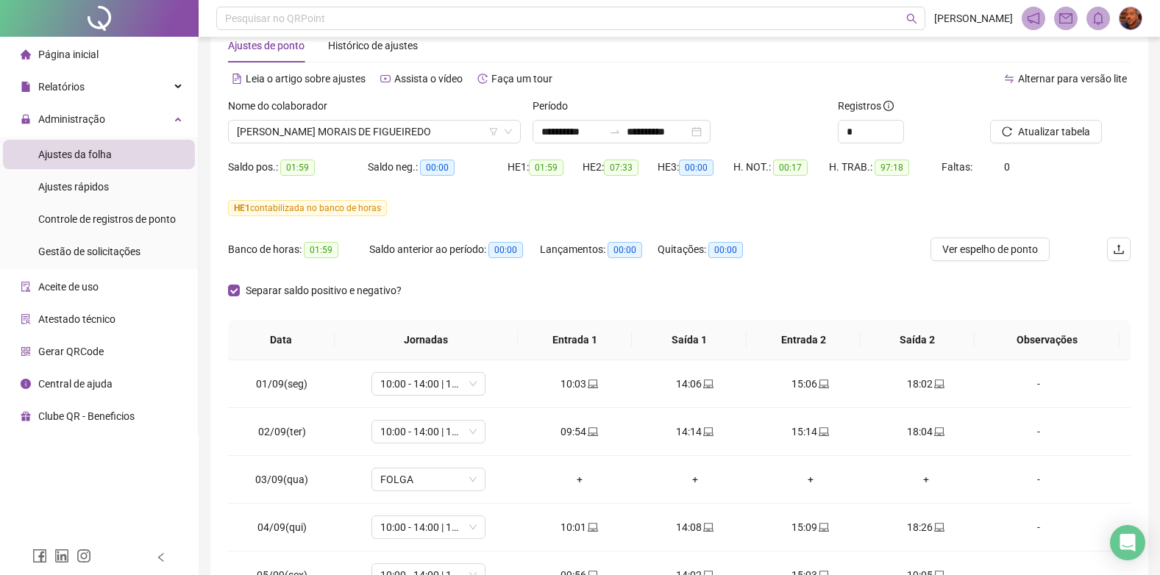
scroll to position [0, 0]
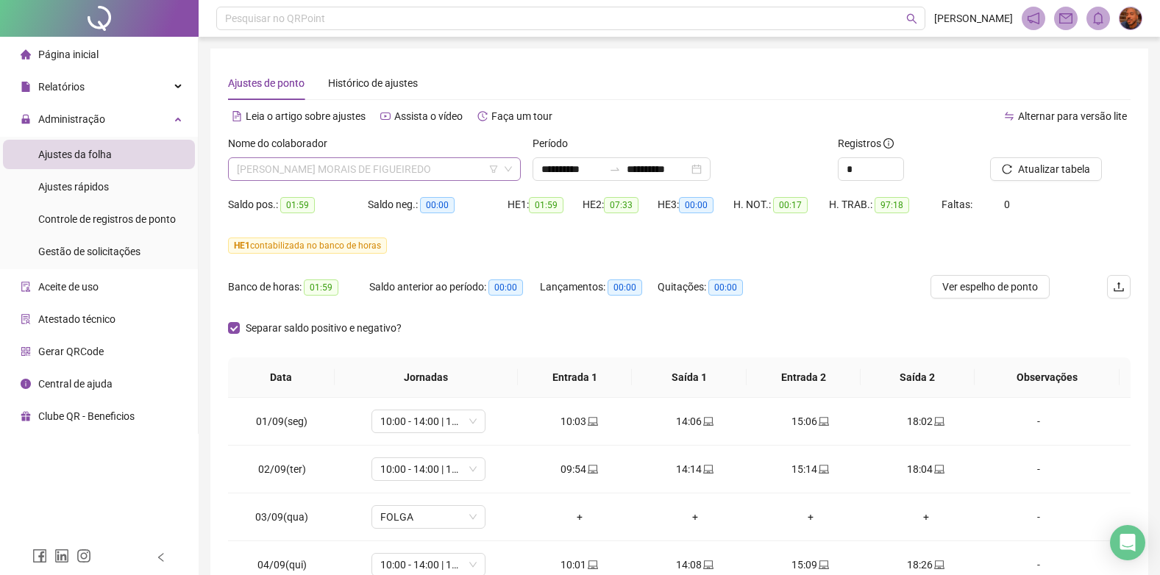
click at [412, 164] on span "[PERSON_NAME] MORAIS DE FIGUEIREDO" at bounding box center [374, 169] width 275 height 22
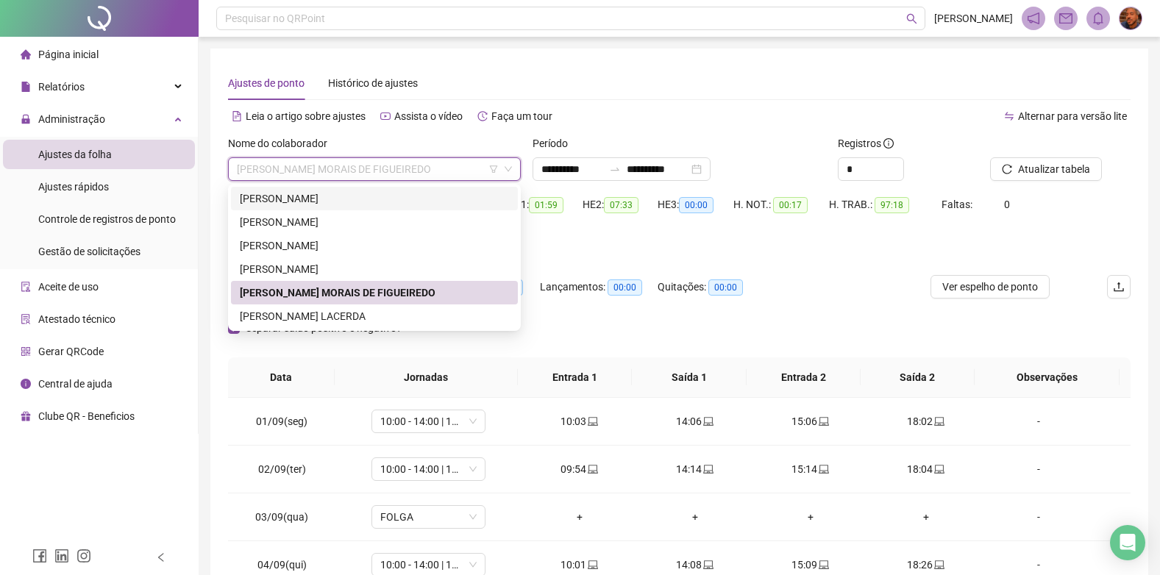
click at [367, 203] on div "[PERSON_NAME]" at bounding box center [374, 198] width 269 height 16
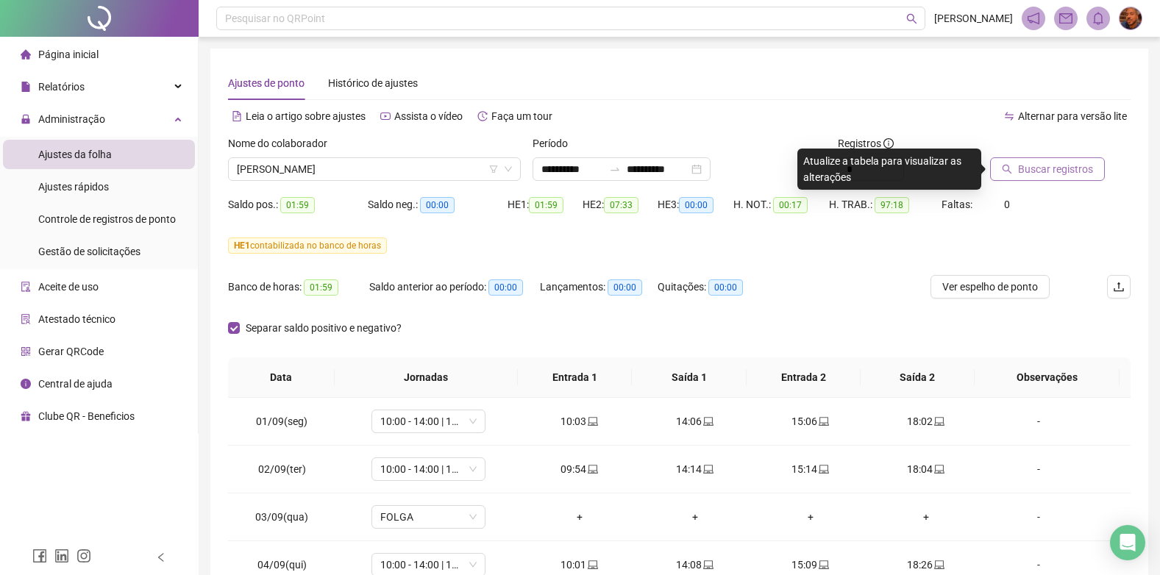
click at [1050, 159] on button "Buscar registros" at bounding box center [1047, 169] width 115 height 24
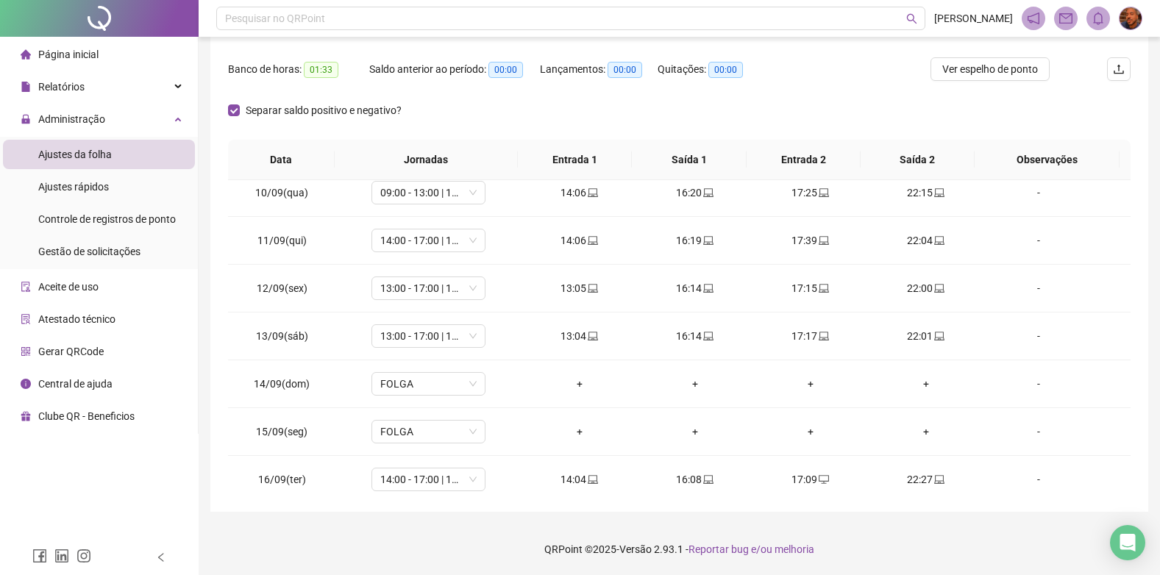
scroll to position [499, 0]
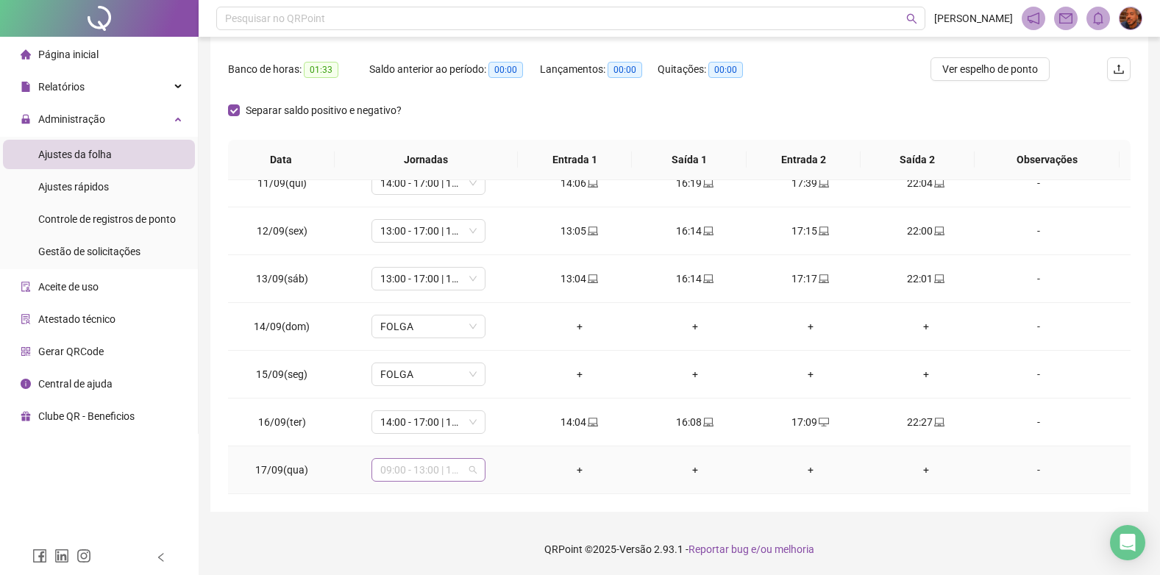
click at [437, 474] on span "09:00 - 13:00 | 14:00 - 17:00" at bounding box center [428, 470] width 96 height 22
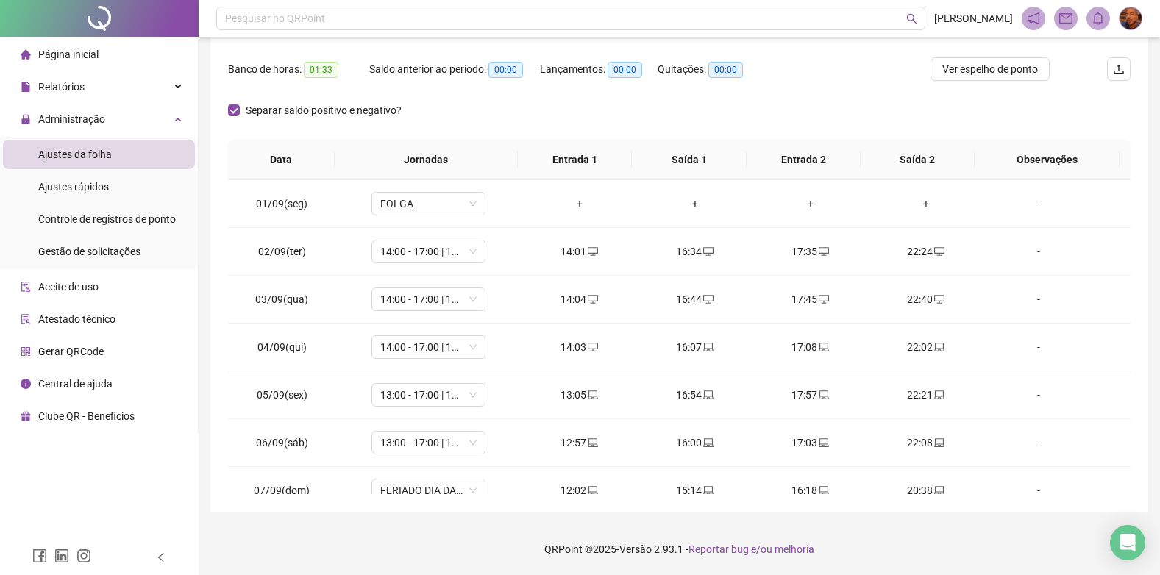
scroll to position [0, 0]
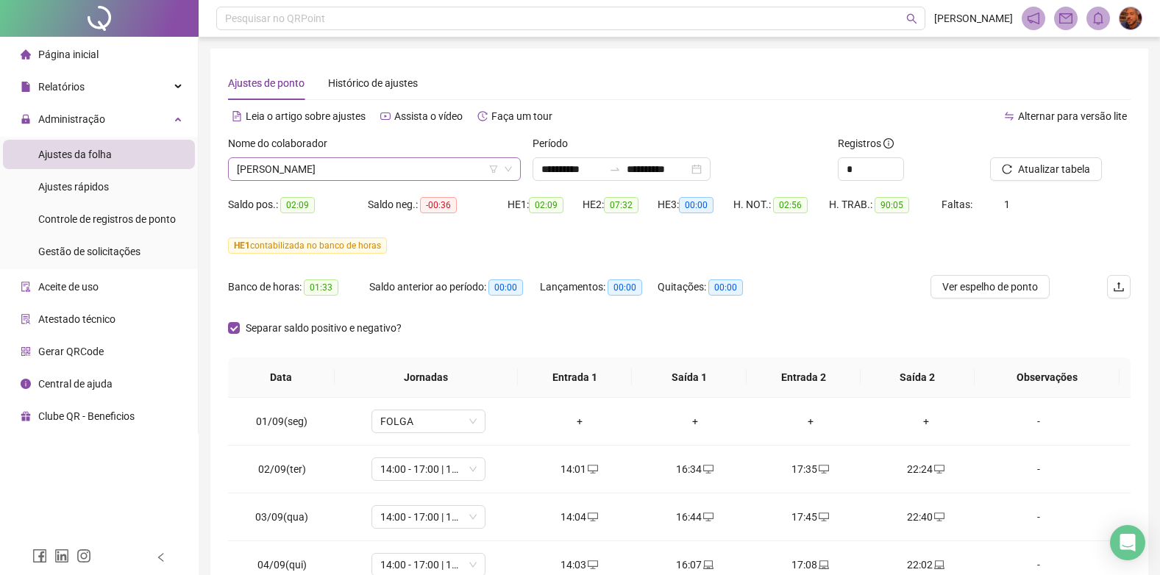
click at [418, 176] on span "[PERSON_NAME]" at bounding box center [374, 169] width 275 height 22
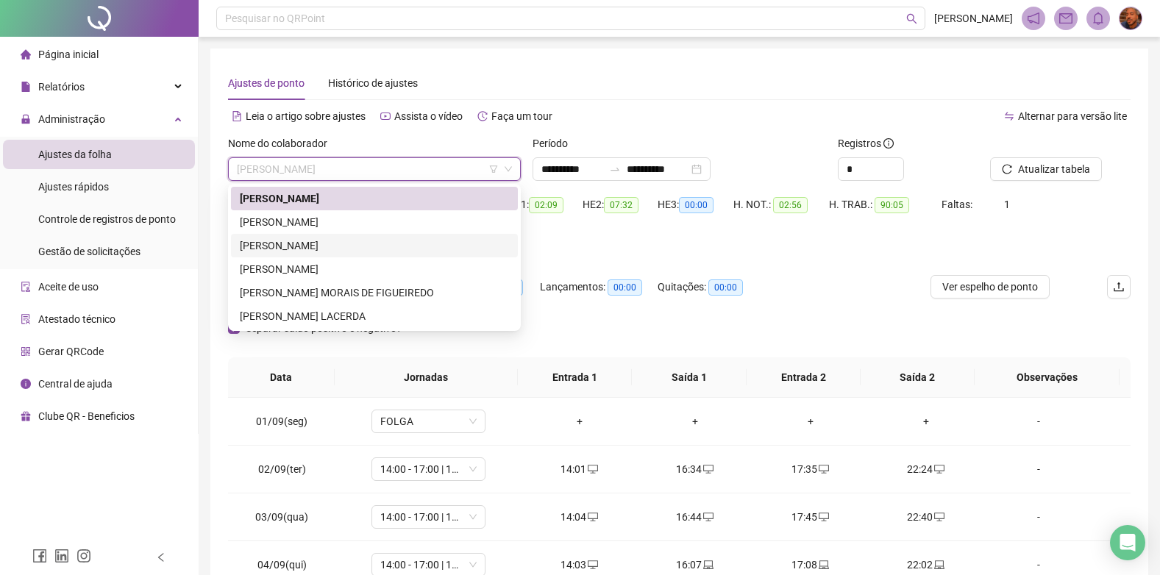
click at [391, 246] on div "[PERSON_NAME]" at bounding box center [374, 246] width 269 height 16
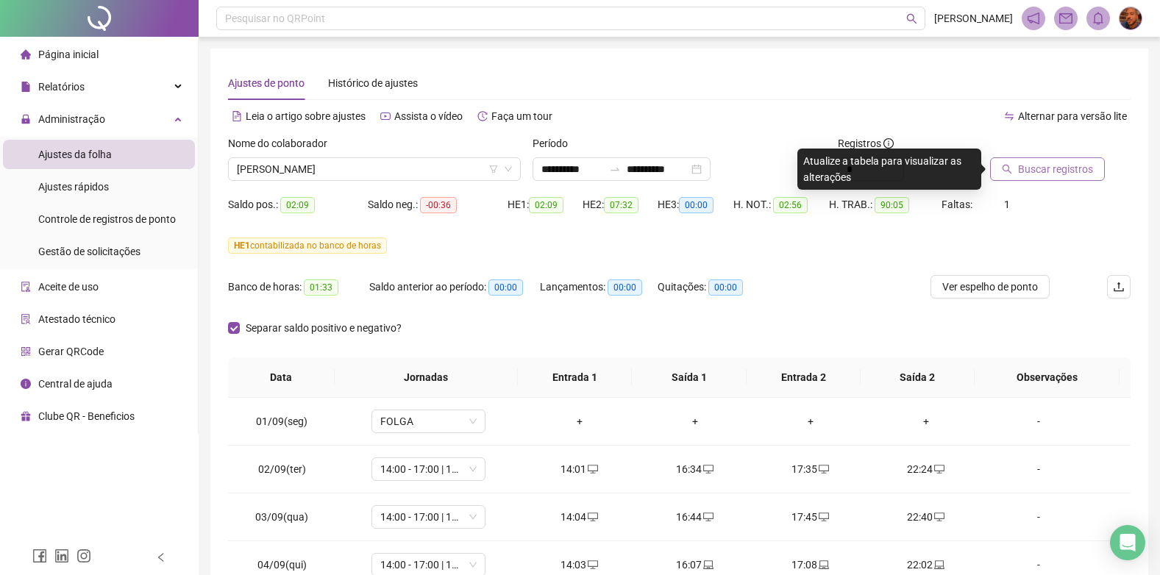
click at [1060, 170] on span "Buscar registros" at bounding box center [1055, 169] width 75 height 16
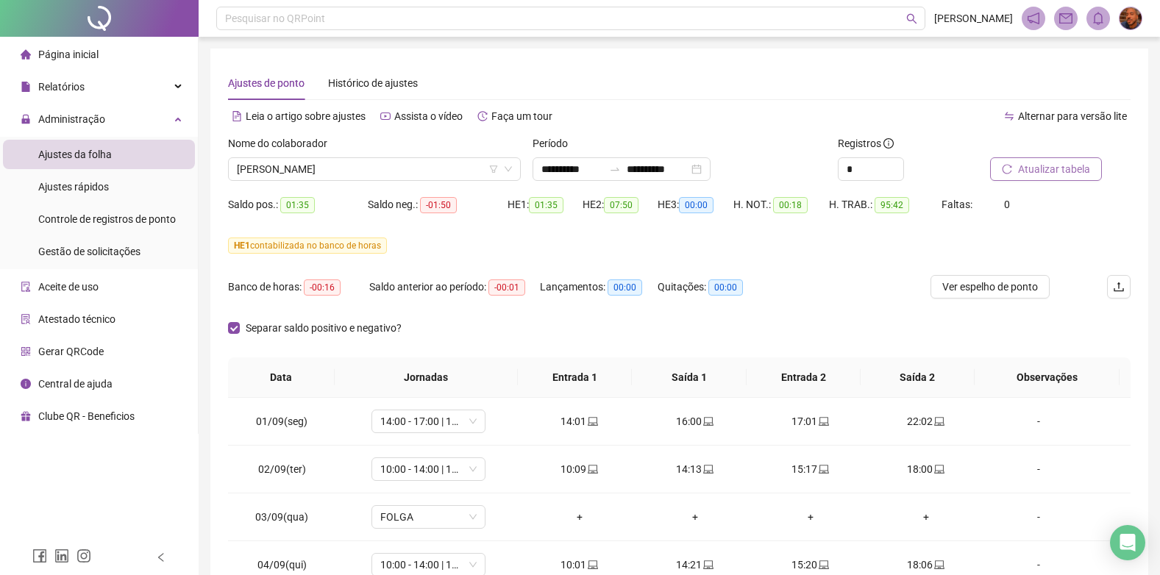
click at [418, 154] on div "Nome do colaborador" at bounding box center [374, 146] width 293 height 22
click at [401, 178] on span "[PERSON_NAME]" at bounding box center [374, 169] width 275 height 22
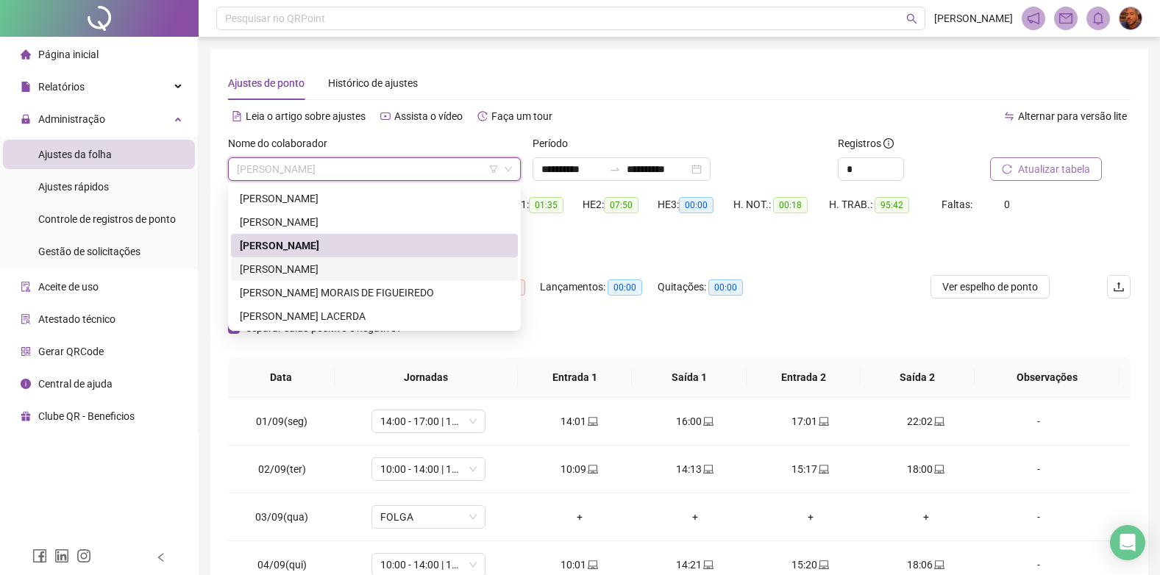
click at [360, 263] on div "[PERSON_NAME]" at bounding box center [374, 269] width 269 height 16
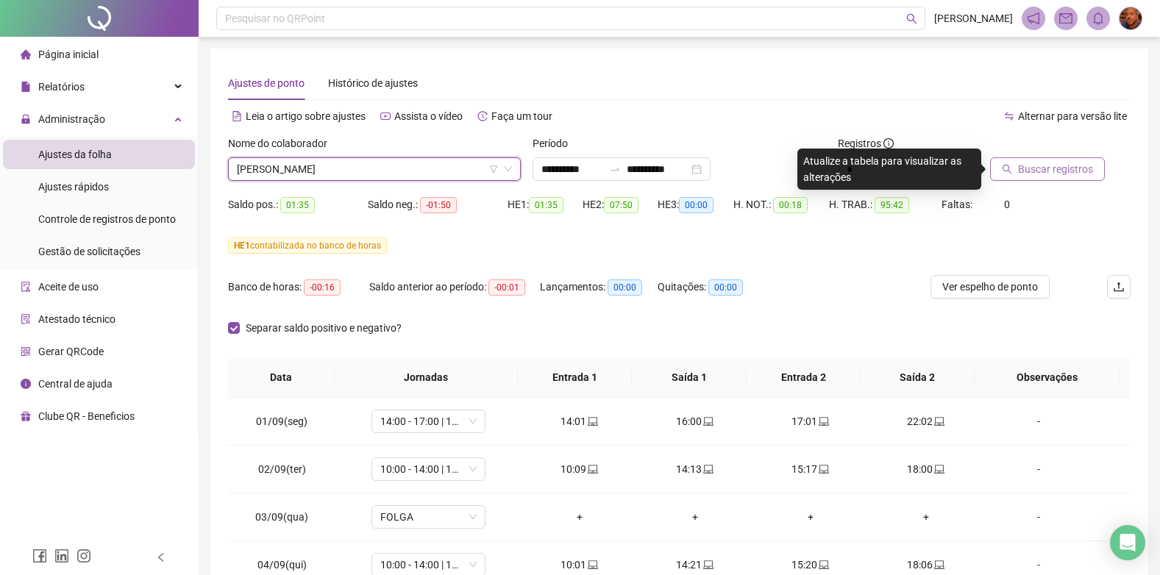
click at [1048, 157] on button "Buscar registros" at bounding box center [1047, 169] width 115 height 24
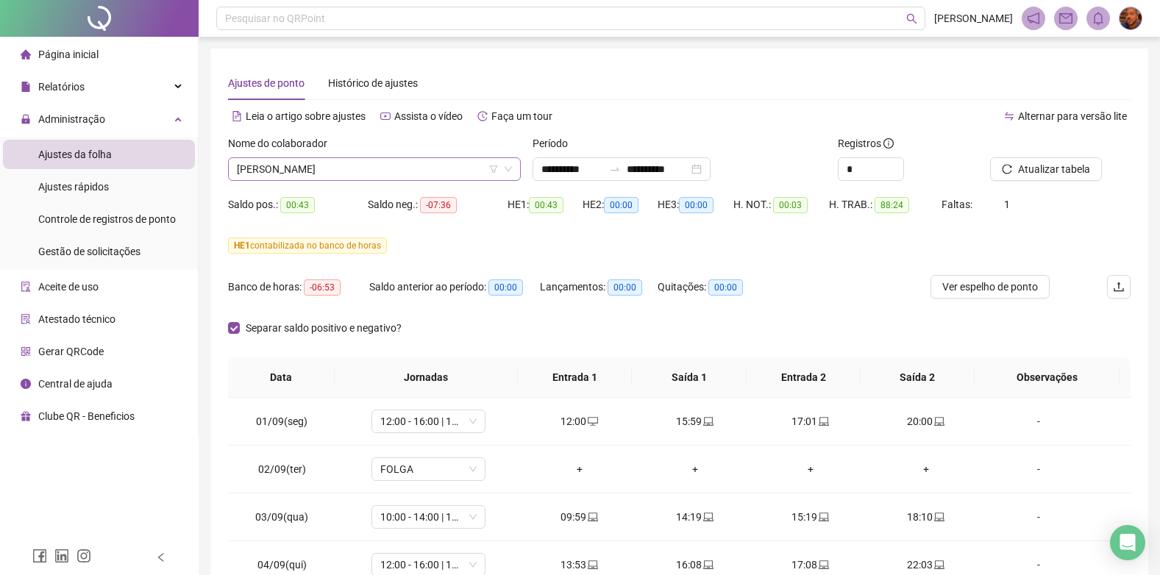
click at [337, 168] on span "[PERSON_NAME]" at bounding box center [374, 169] width 275 height 22
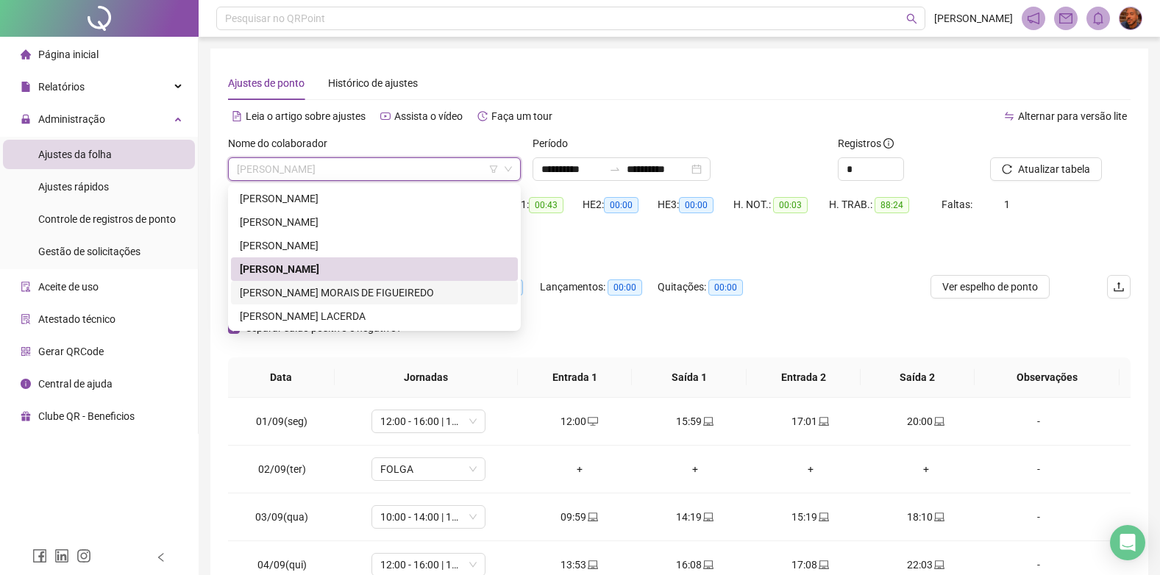
click at [329, 297] on div "[PERSON_NAME] MORAIS DE FIGUEIREDO" at bounding box center [374, 293] width 269 height 16
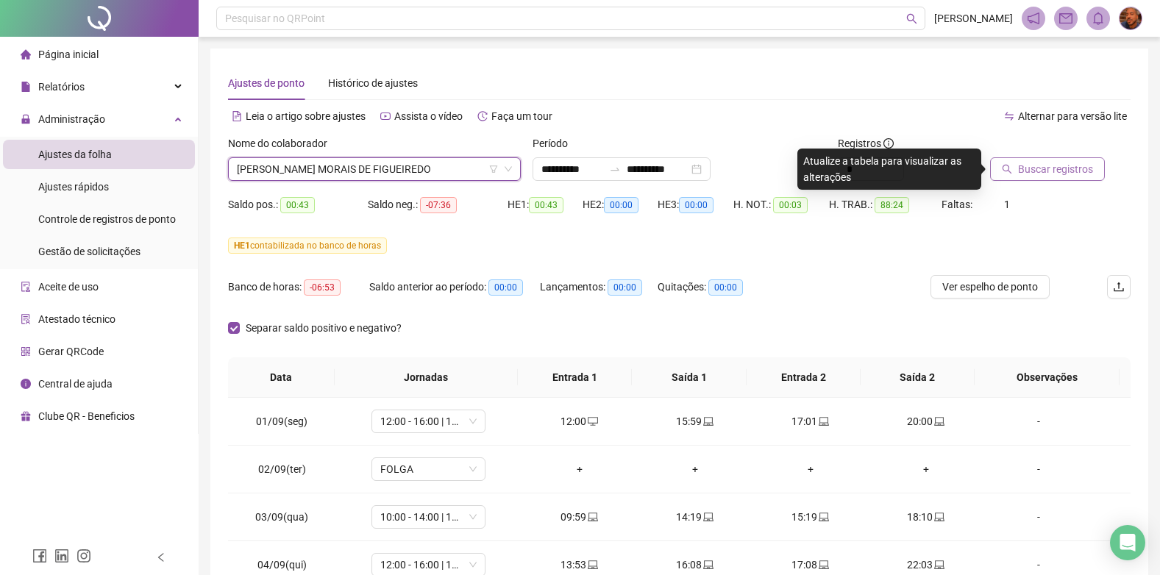
click at [1079, 170] on span "Buscar registros" at bounding box center [1055, 169] width 75 height 16
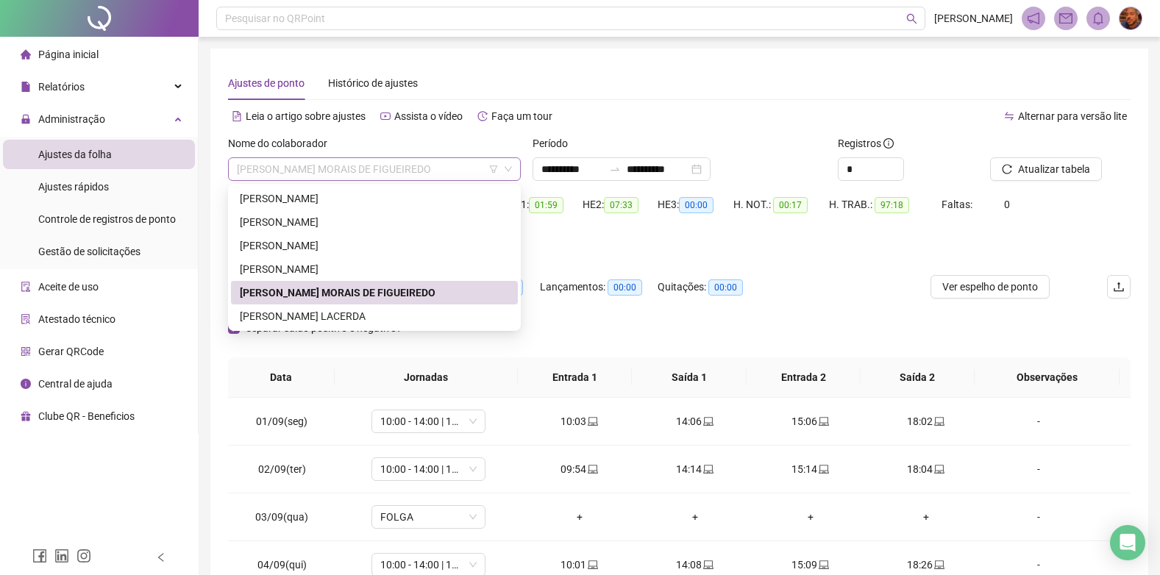
click at [452, 171] on span "[PERSON_NAME] MORAIS DE FIGUEIREDO" at bounding box center [374, 169] width 275 height 22
click at [386, 324] on div "[PERSON_NAME] LACERDA" at bounding box center [374, 316] width 269 height 16
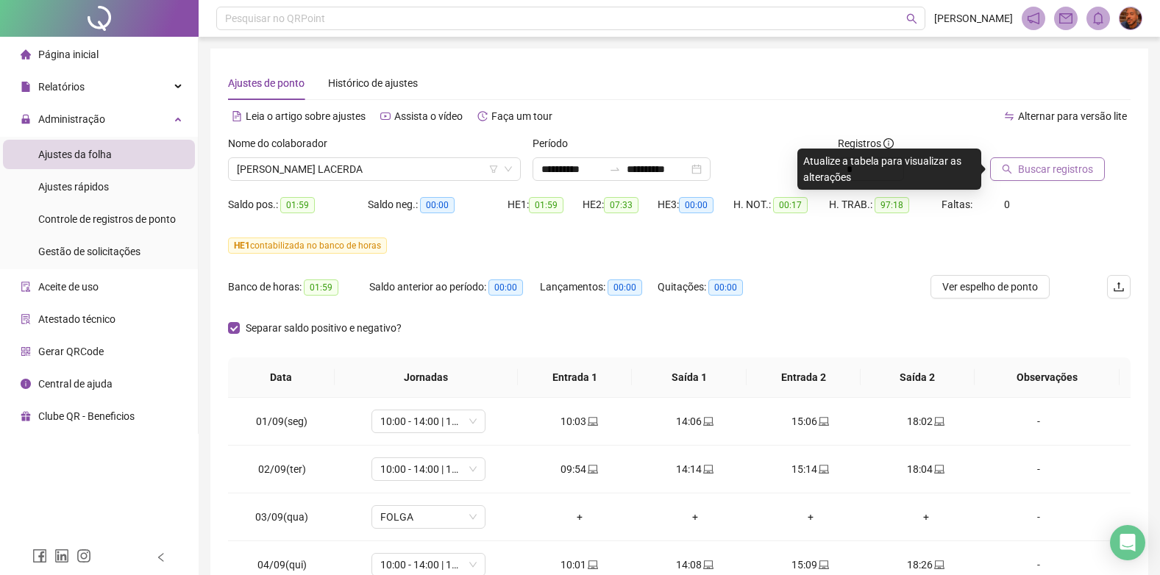
click at [1063, 163] on span "Buscar registros" at bounding box center [1055, 169] width 75 height 16
